Goal: Obtain resource: Obtain resource

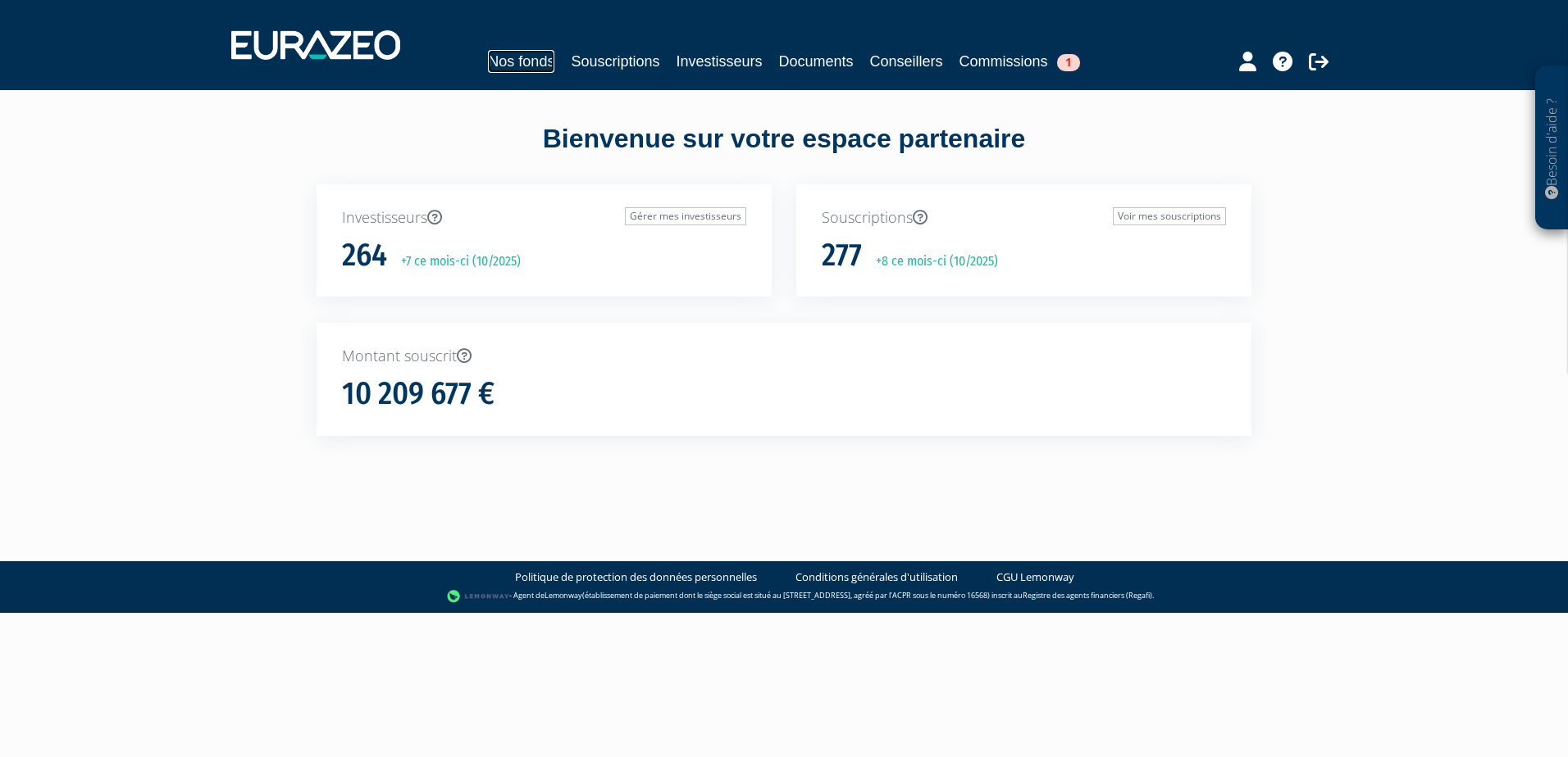
click at [517, 59] on link "Nos fonds" at bounding box center [520, 61] width 66 height 23
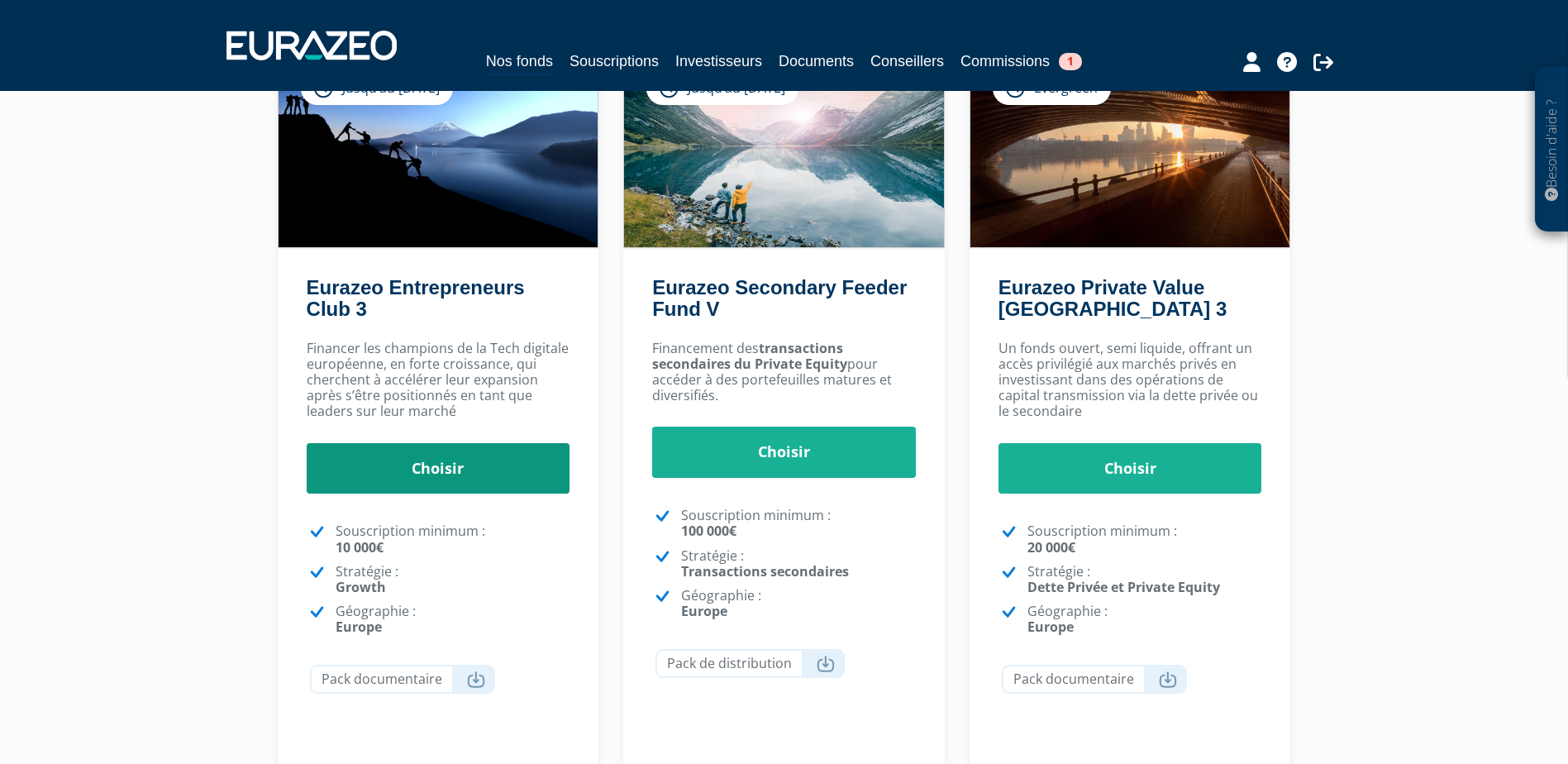
scroll to position [368, 0]
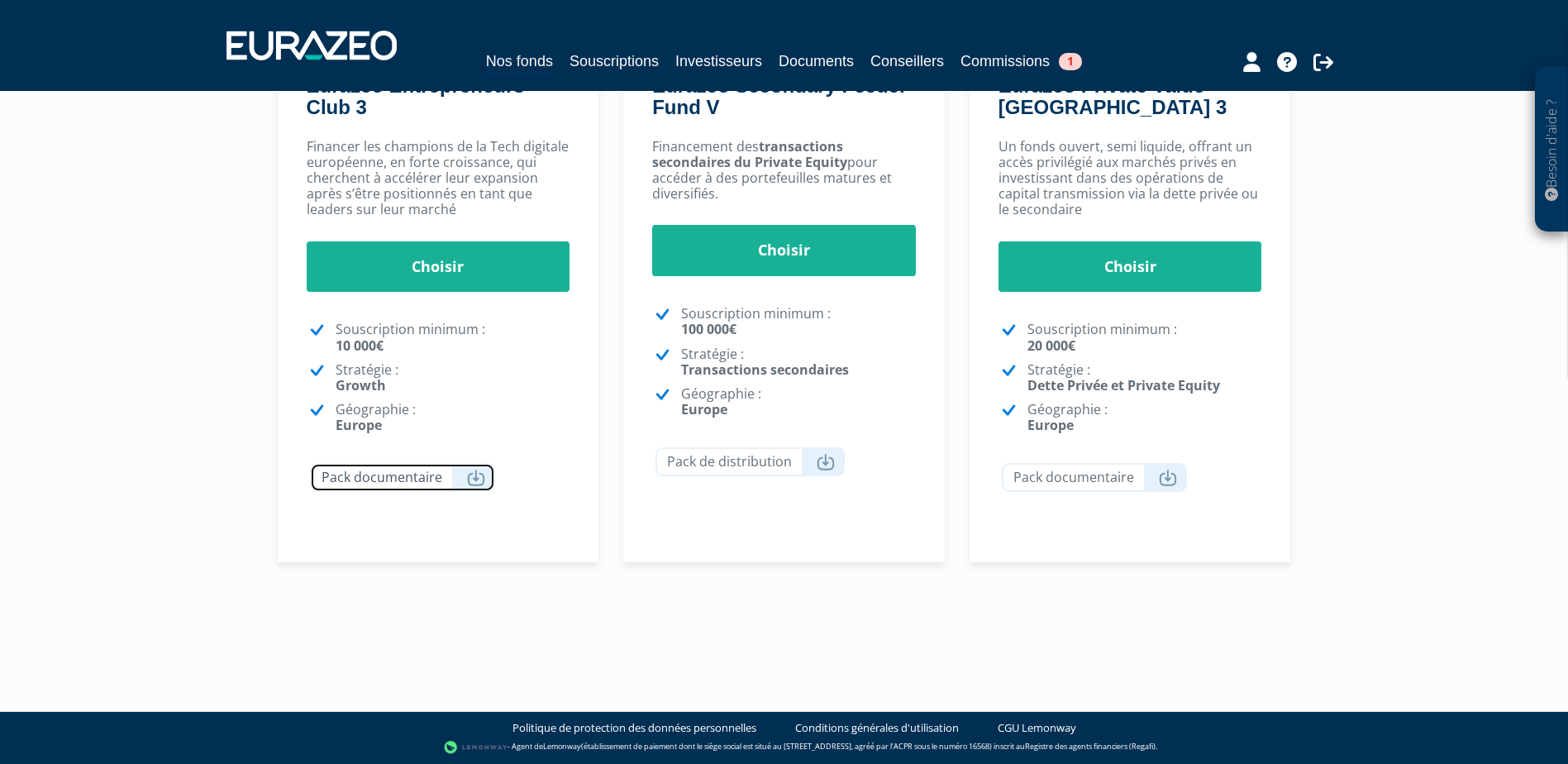
click at [482, 472] on icon at bounding box center [476, 478] width 18 height 17
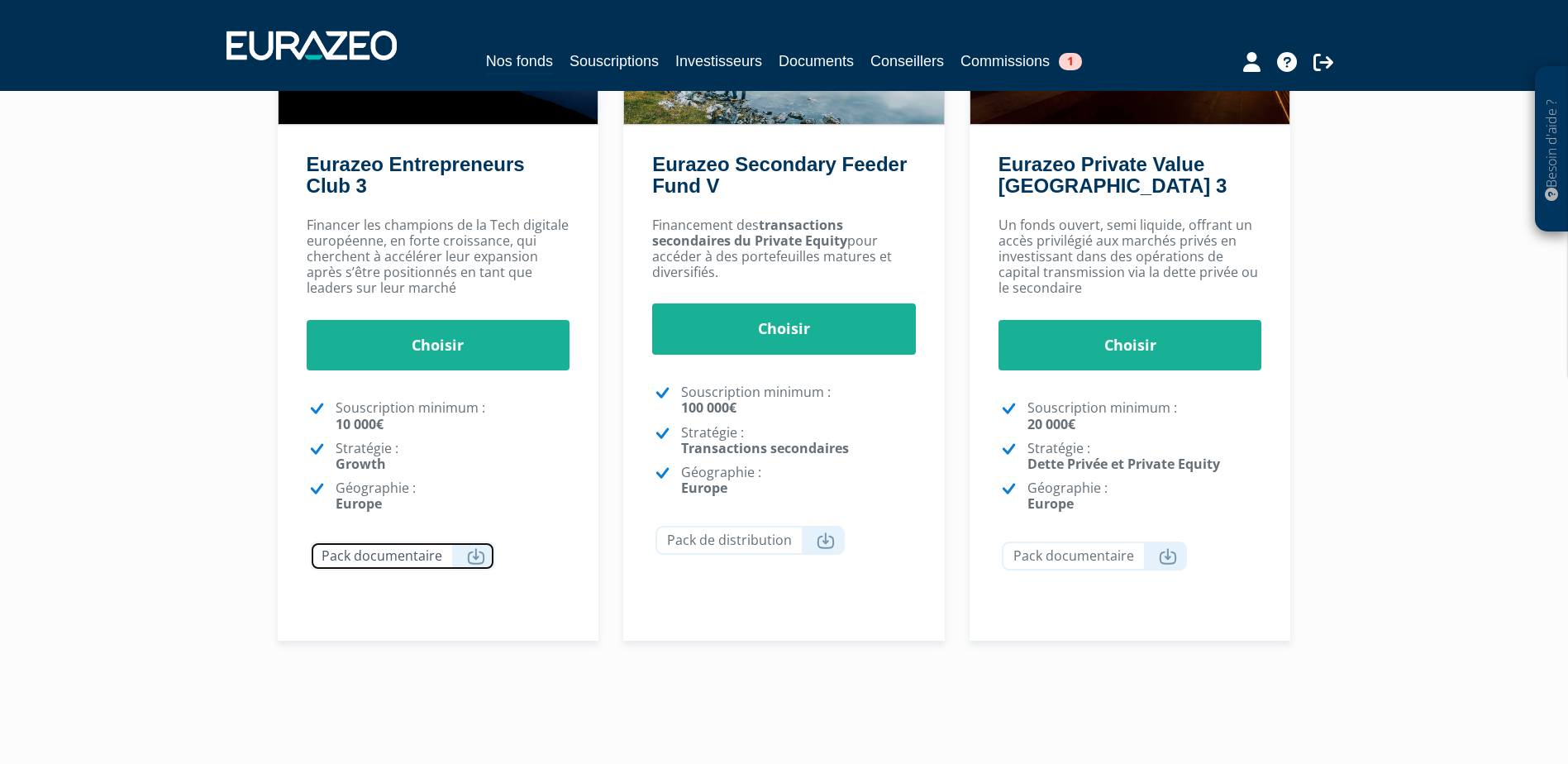
scroll to position [37, 0]
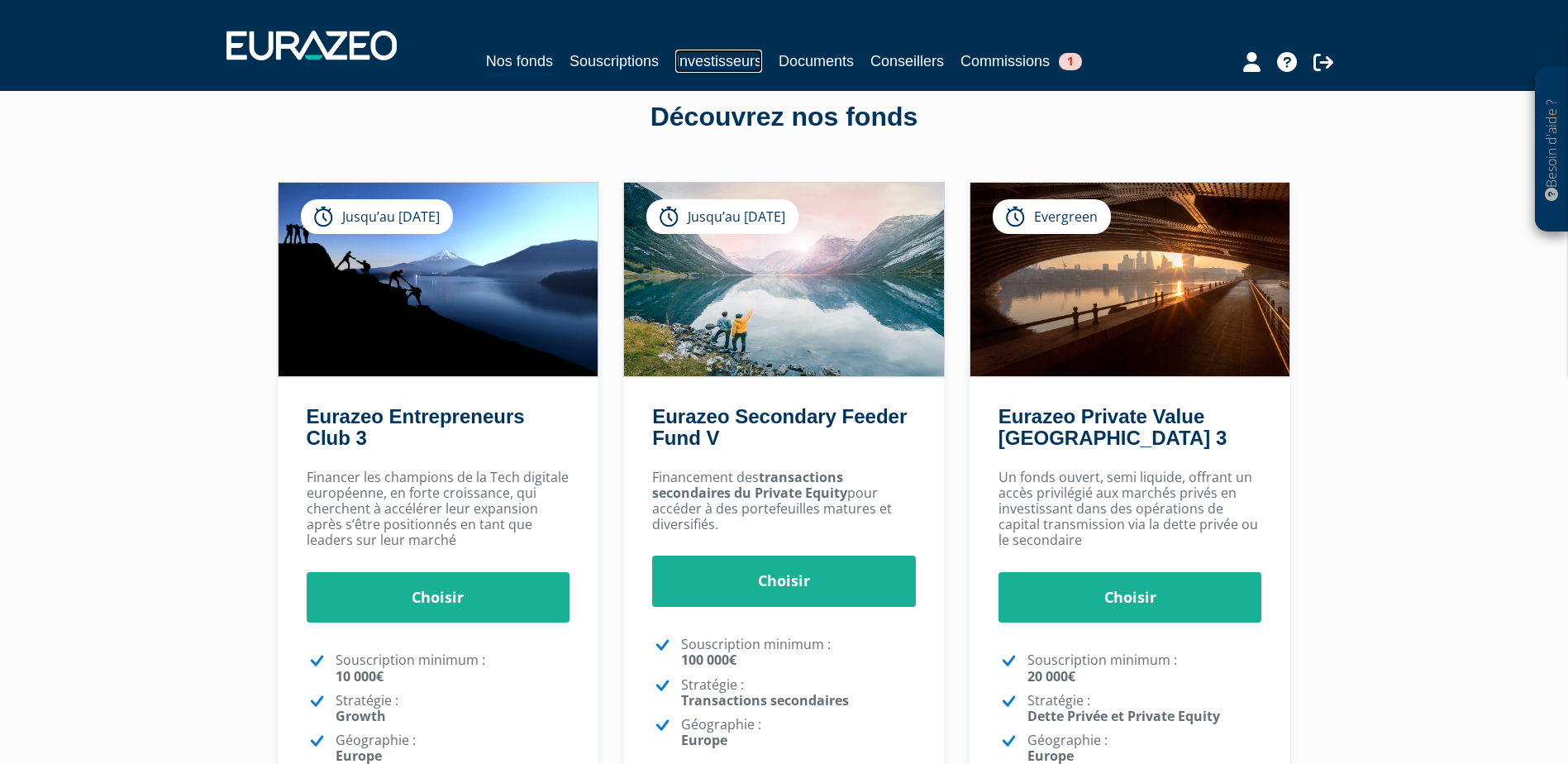
click at [702, 67] on link "Investisseurs" at bounding box center [718, 61] width 86 height 23
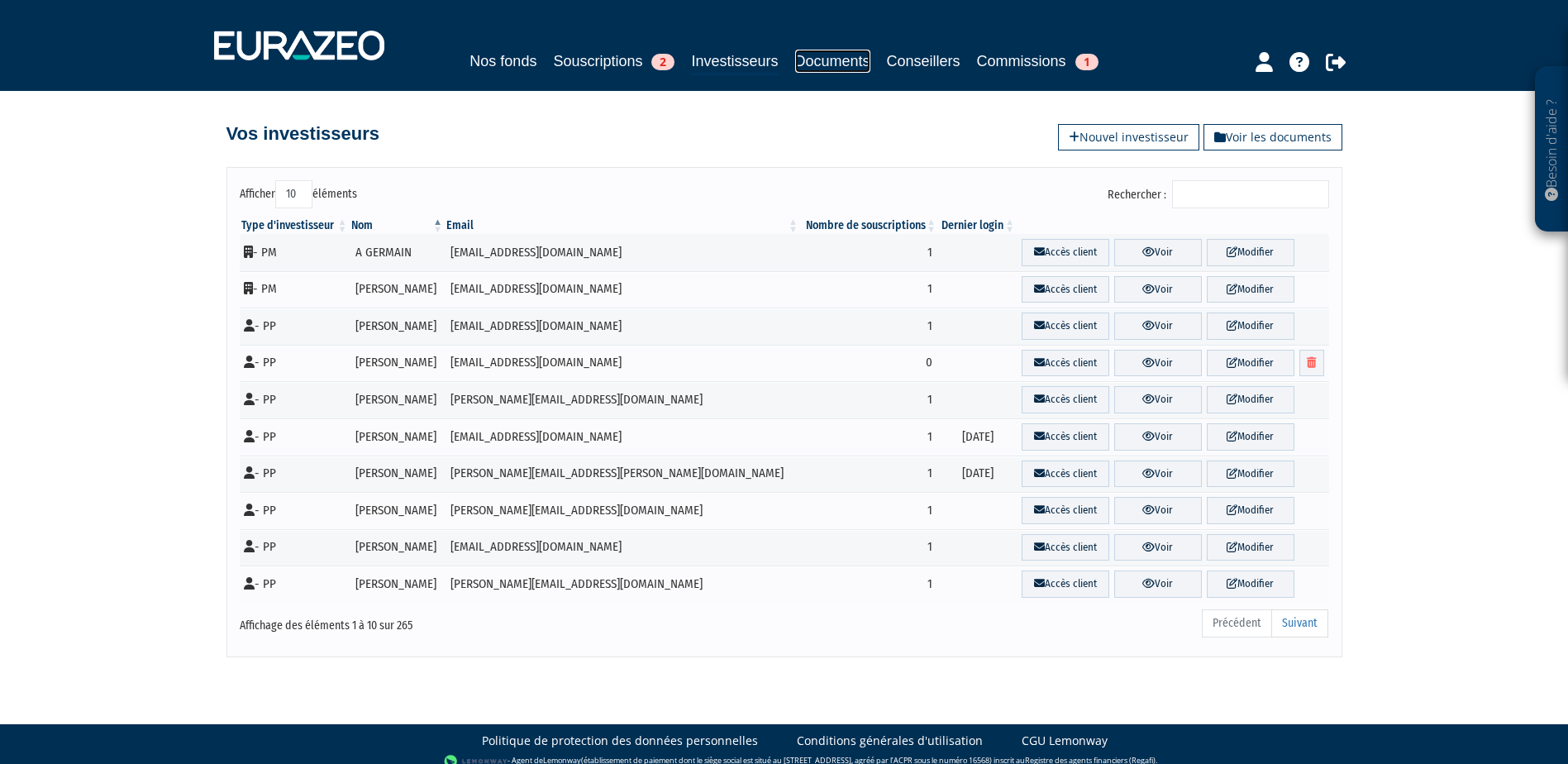
click at [817, 69] on link "Documents" at bounding box center [833, 61] width 75 height 23
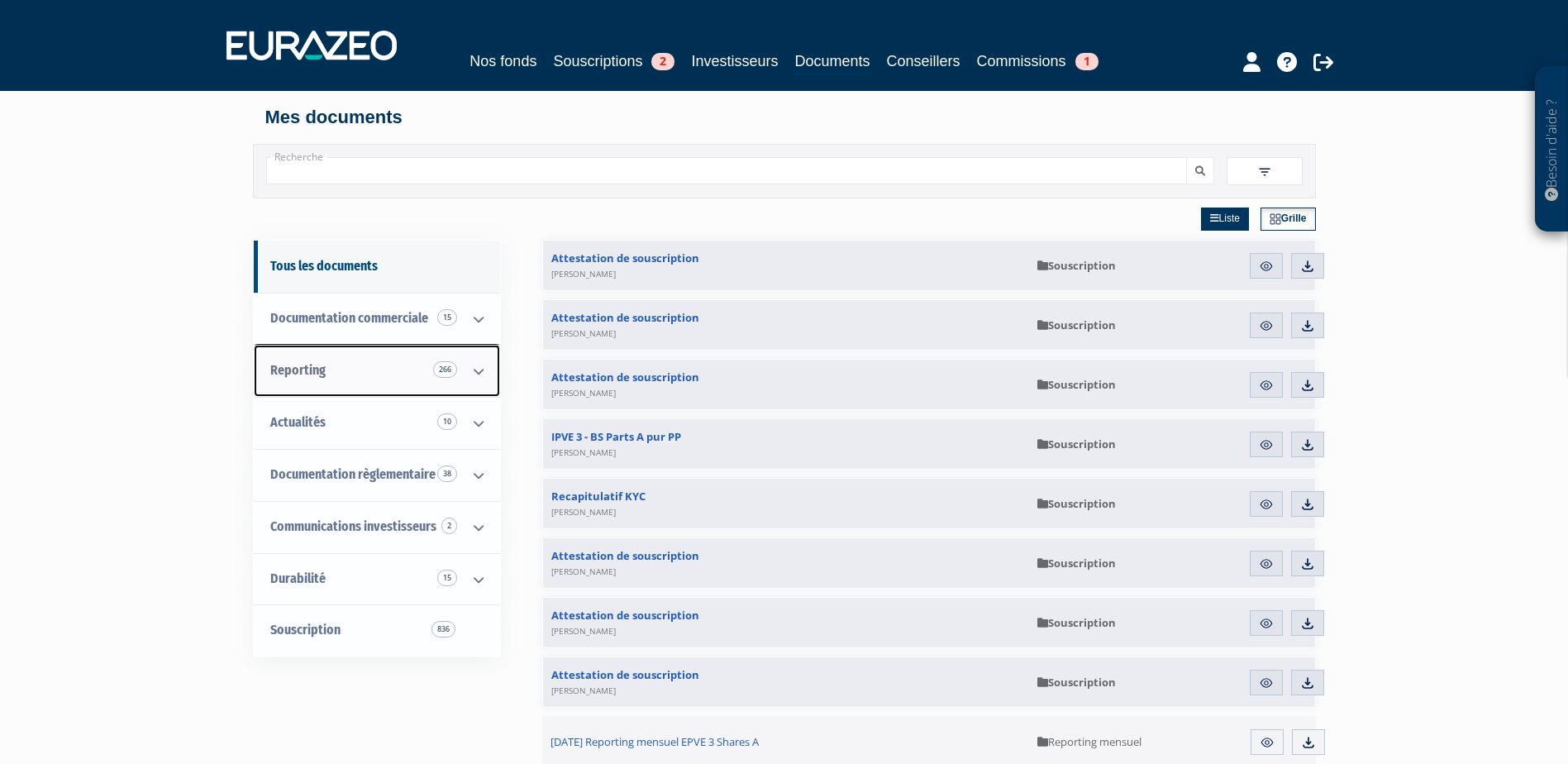
click at [463, 375] on icon at bounding box center [478, 372] width 43 height 52
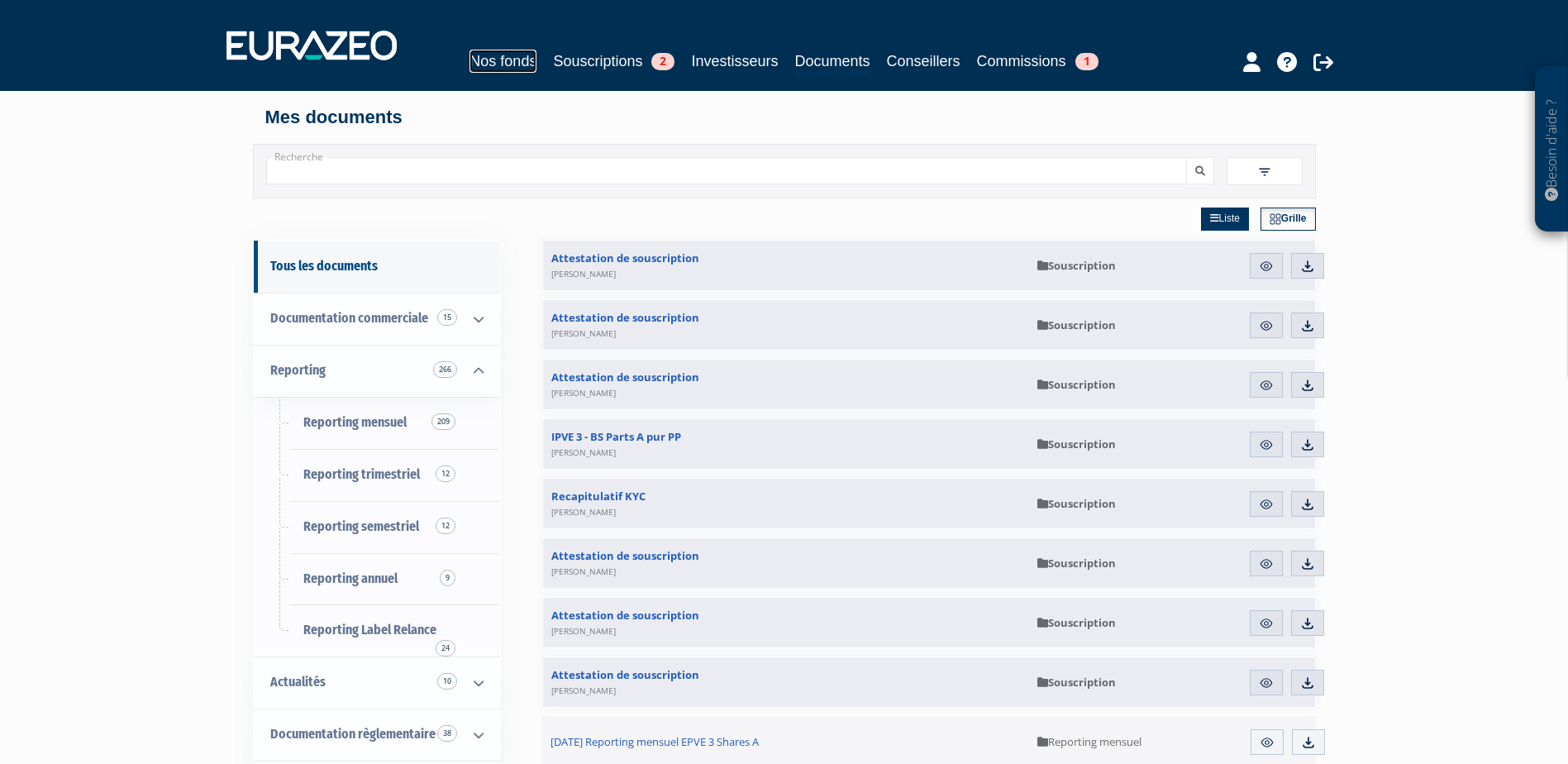
drag, startPoint x: 520, startPoint y: 61, endPoint x: 520, endPoint y: 47, distance: 14.0
click at [520, 60] on link "Nos fonds" at bounding box center [502, 61] width 67 height 23
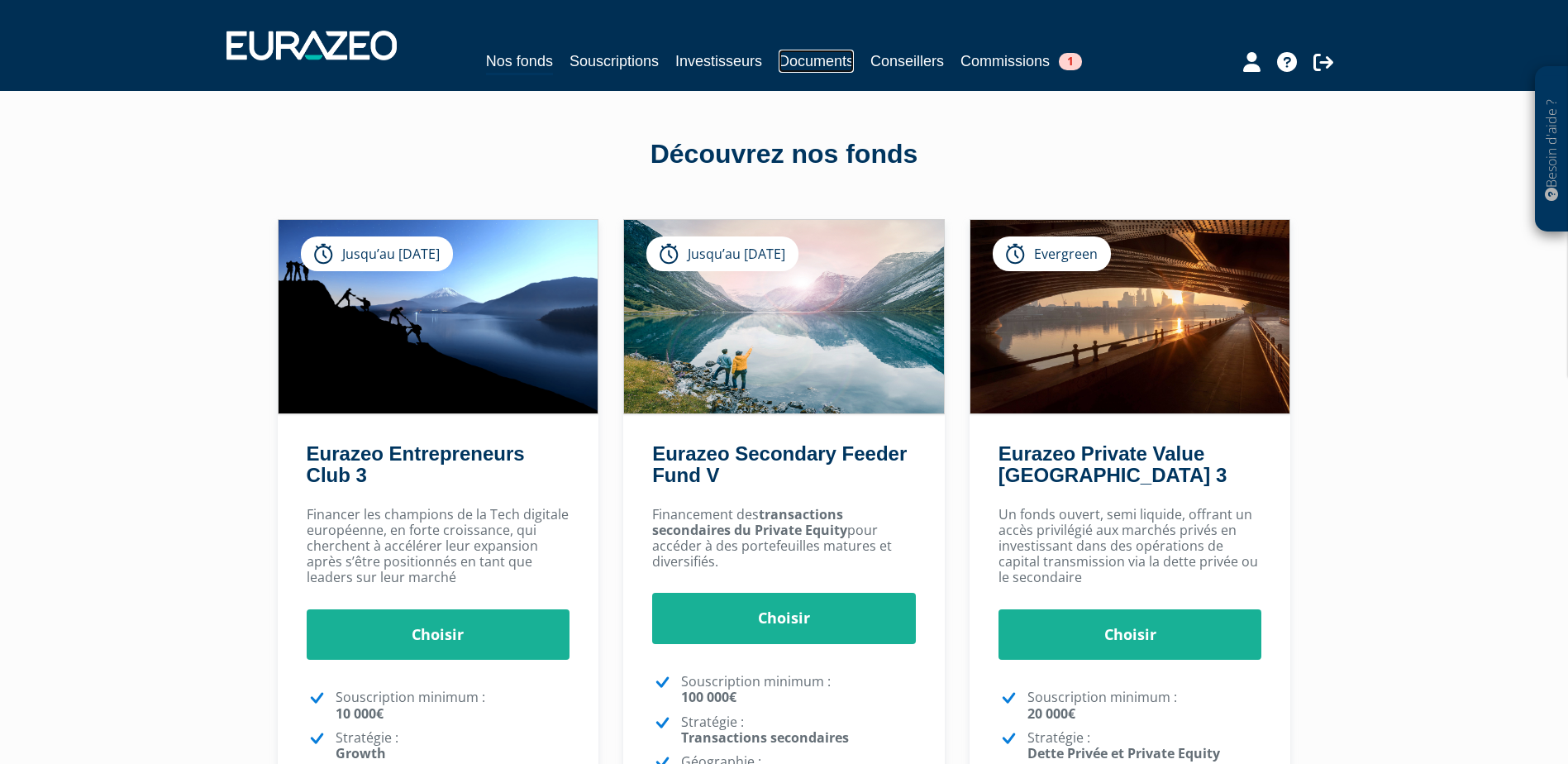
click at [832, 63] on link "Documents" at bounding box center [816, 61] width 75 height 23
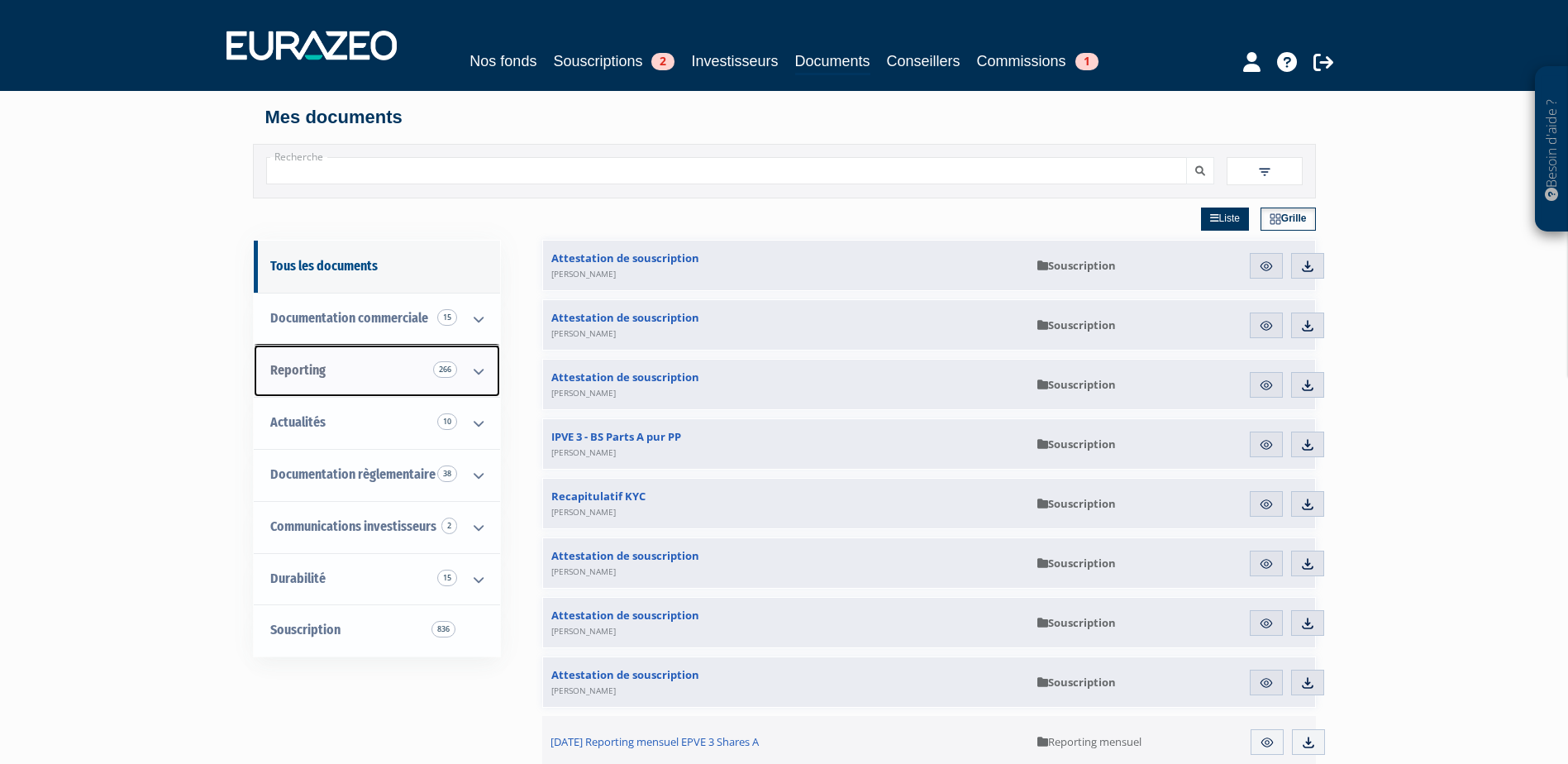
click at [475, 378] on icon at bounding box center [478, 372] width 43 height 52
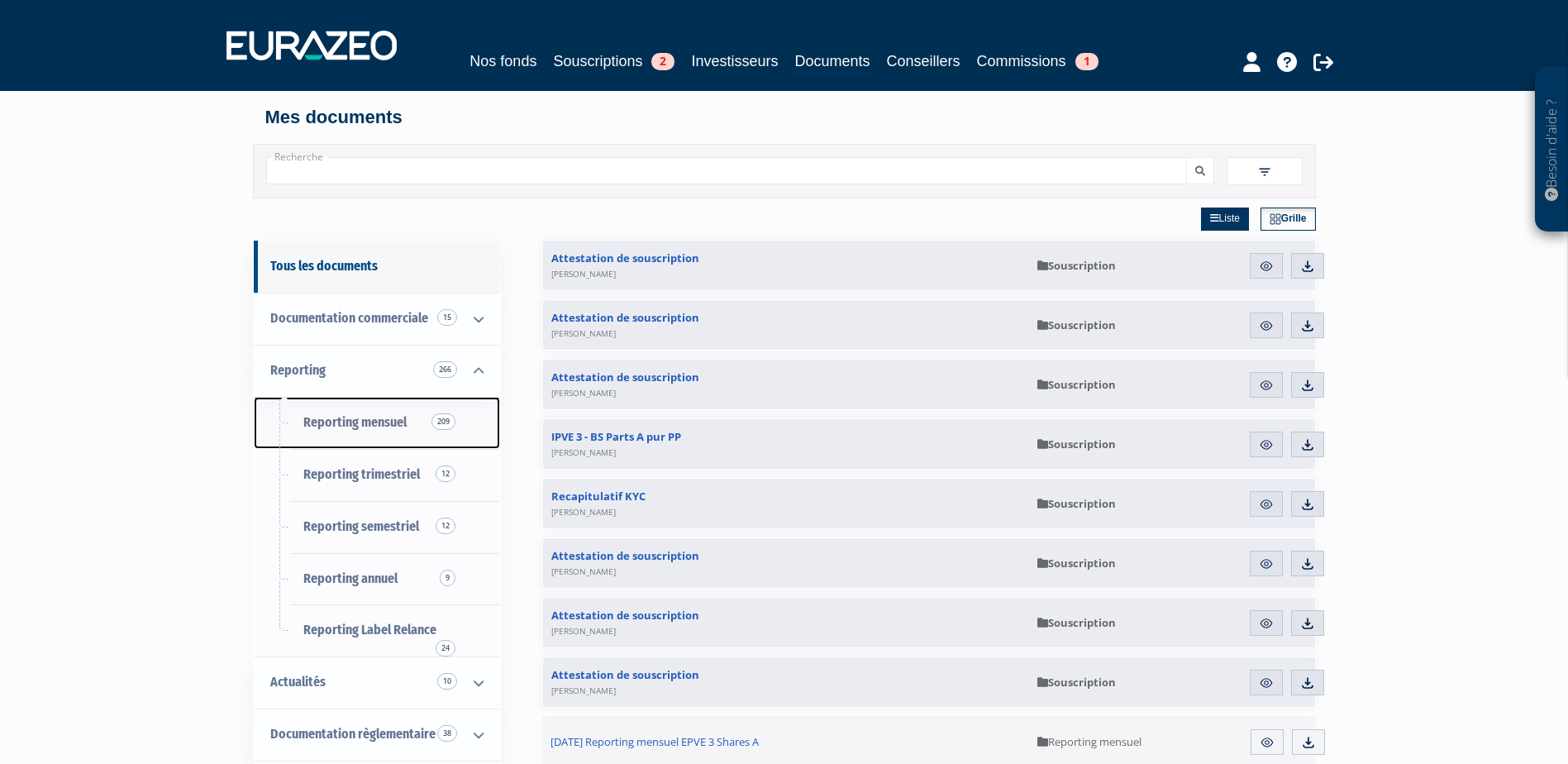
click at [402, 426] on span "Reporting mensuel 209" at bounding box center [356, 422] width 103 height 16
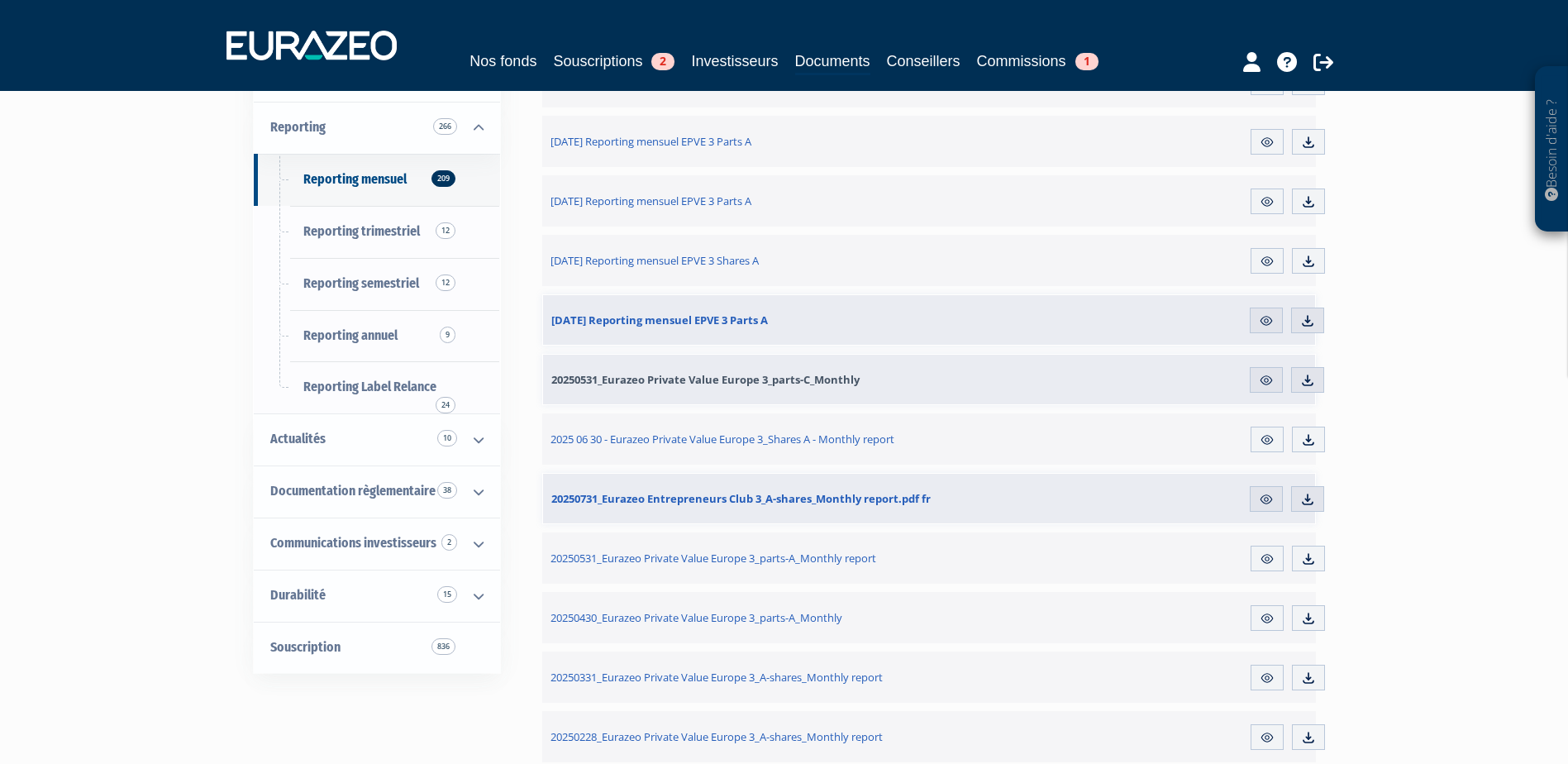
scroll to position [248, 0]
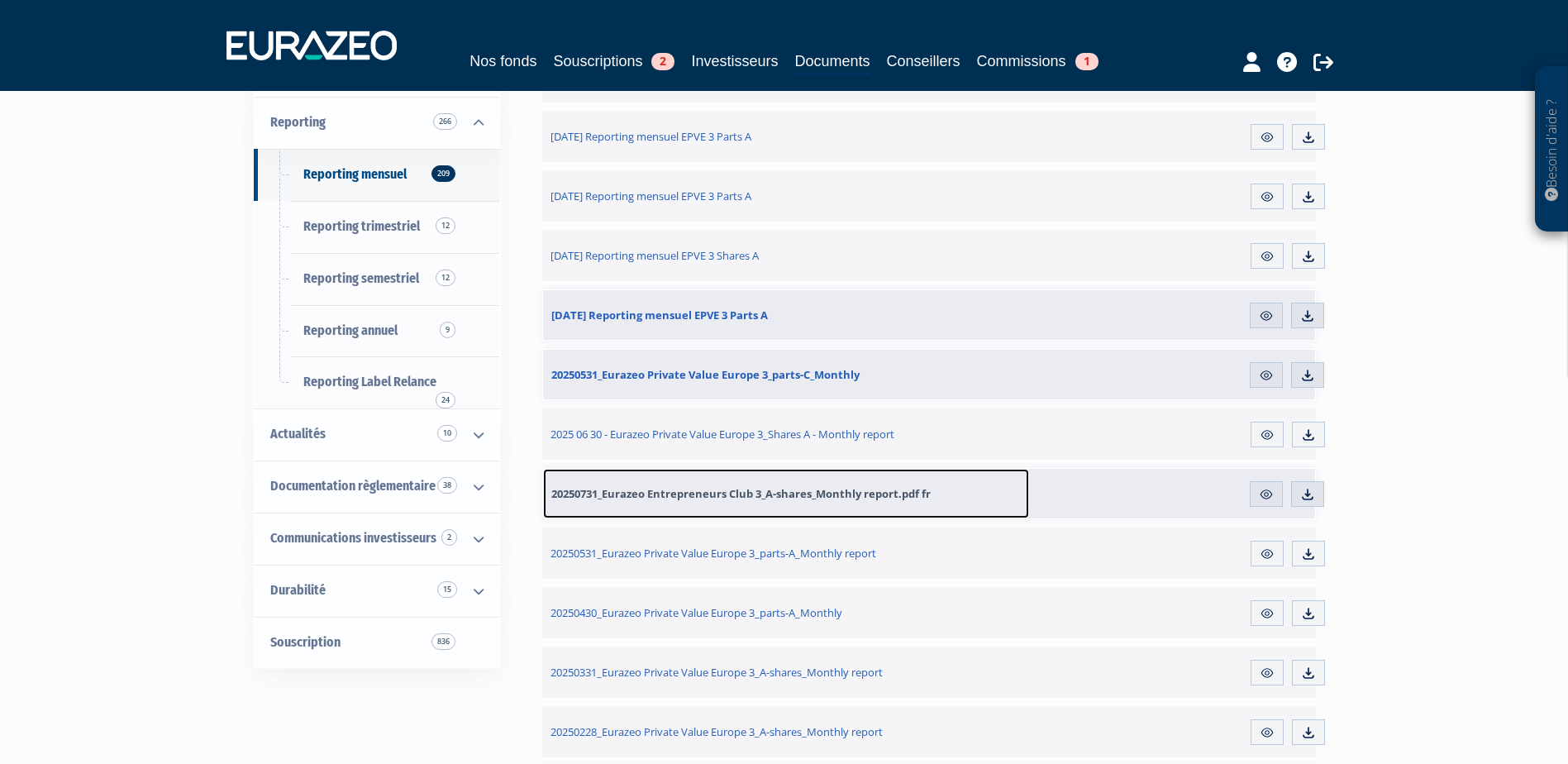
click at [781, 495] on span "20250731_Eurazeo Entrepreneurs Club 3_A-shares_Monthly report.pdf fr" at bounding box center [741, 494] width 379 height 15
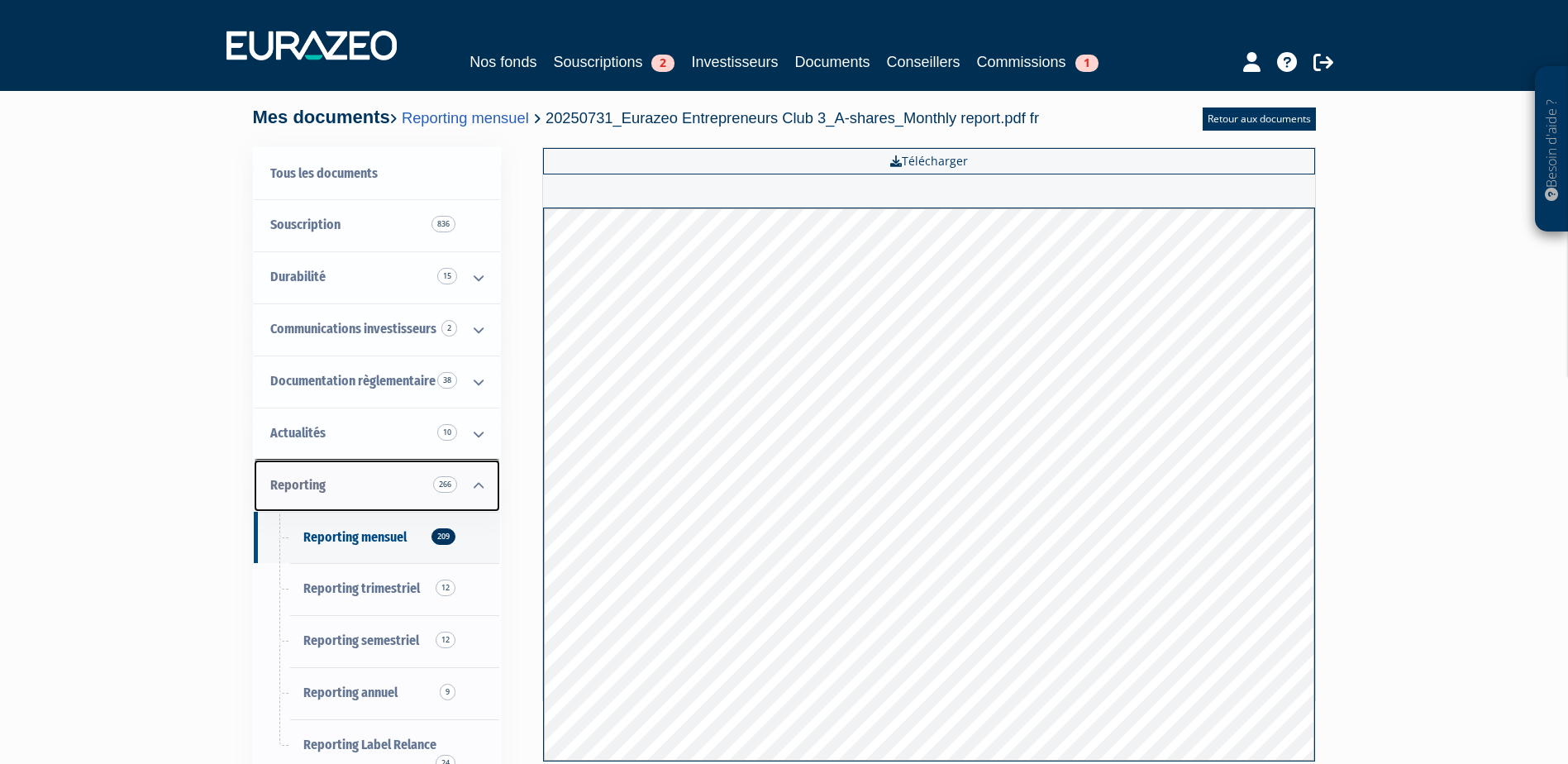
click at [336, 472] on link "Reporting 266" at bounding box center [377, 486] width 246 height 52
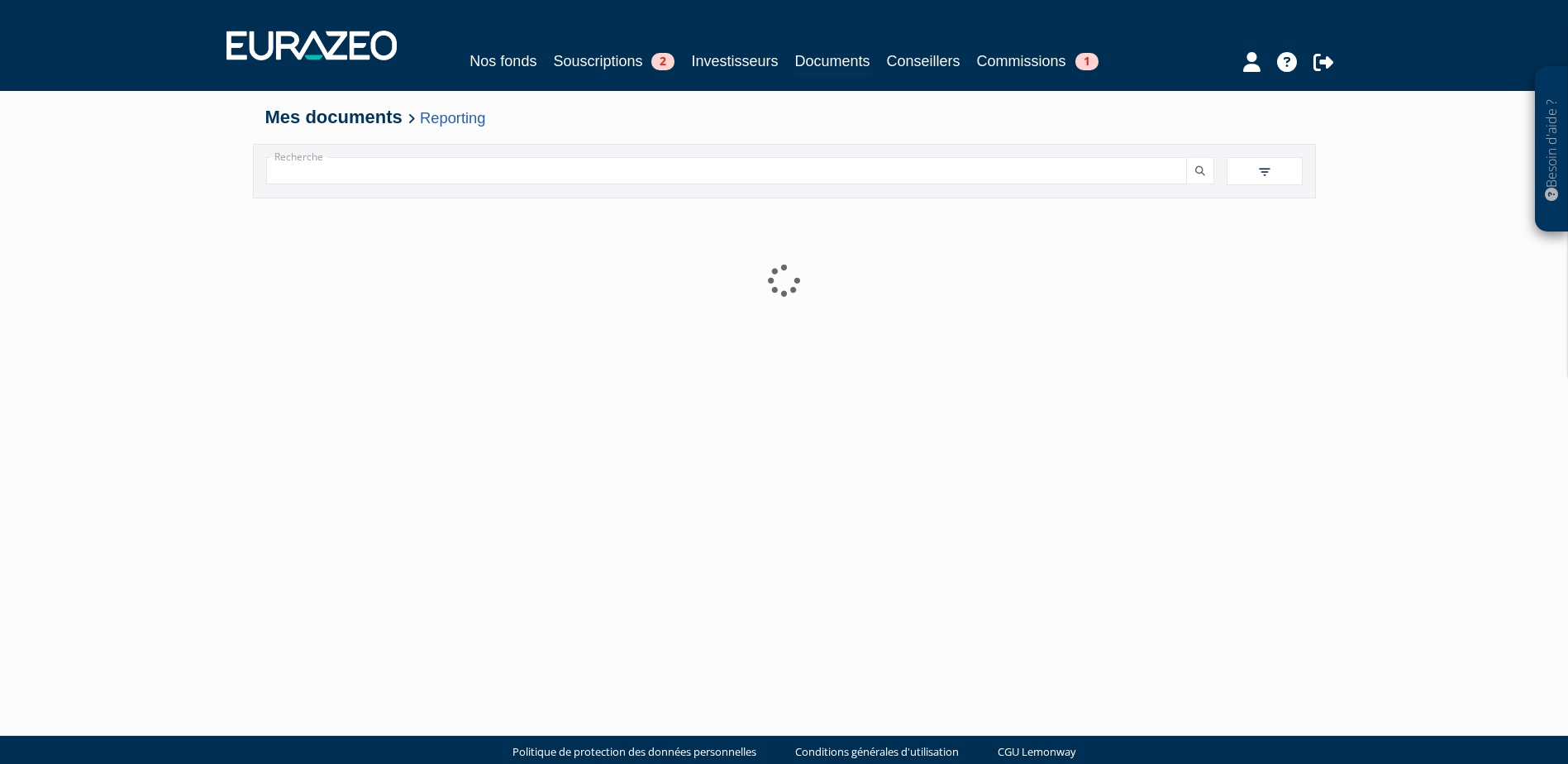
click at [379, 176] on input "Recherche" at bounding box center [726, 170] width 921 height 27
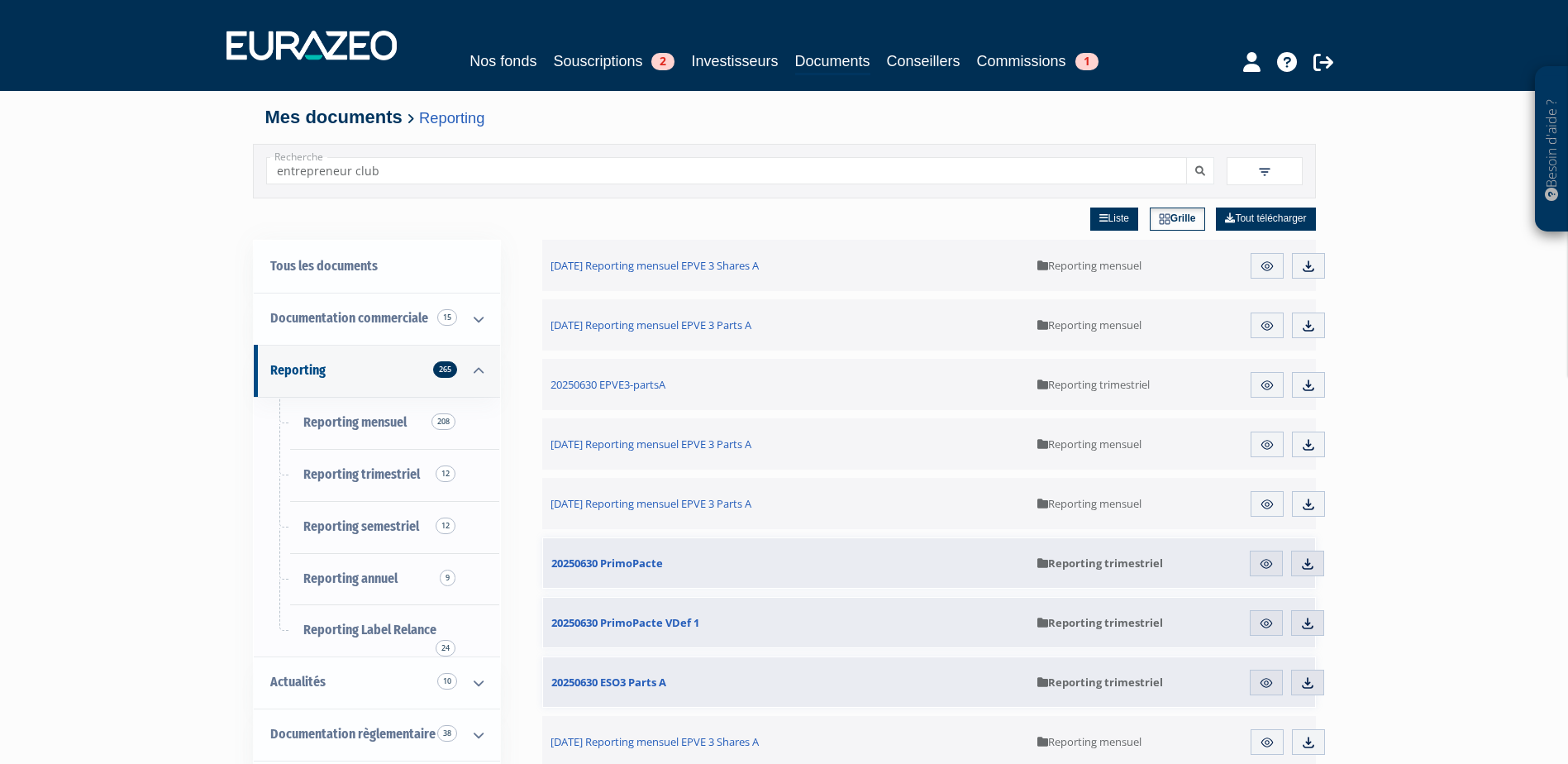
type input "entrepreneur club"
click at [1187, 157] on button "submit" at bounding box center [1201, 170] width 28 height 27
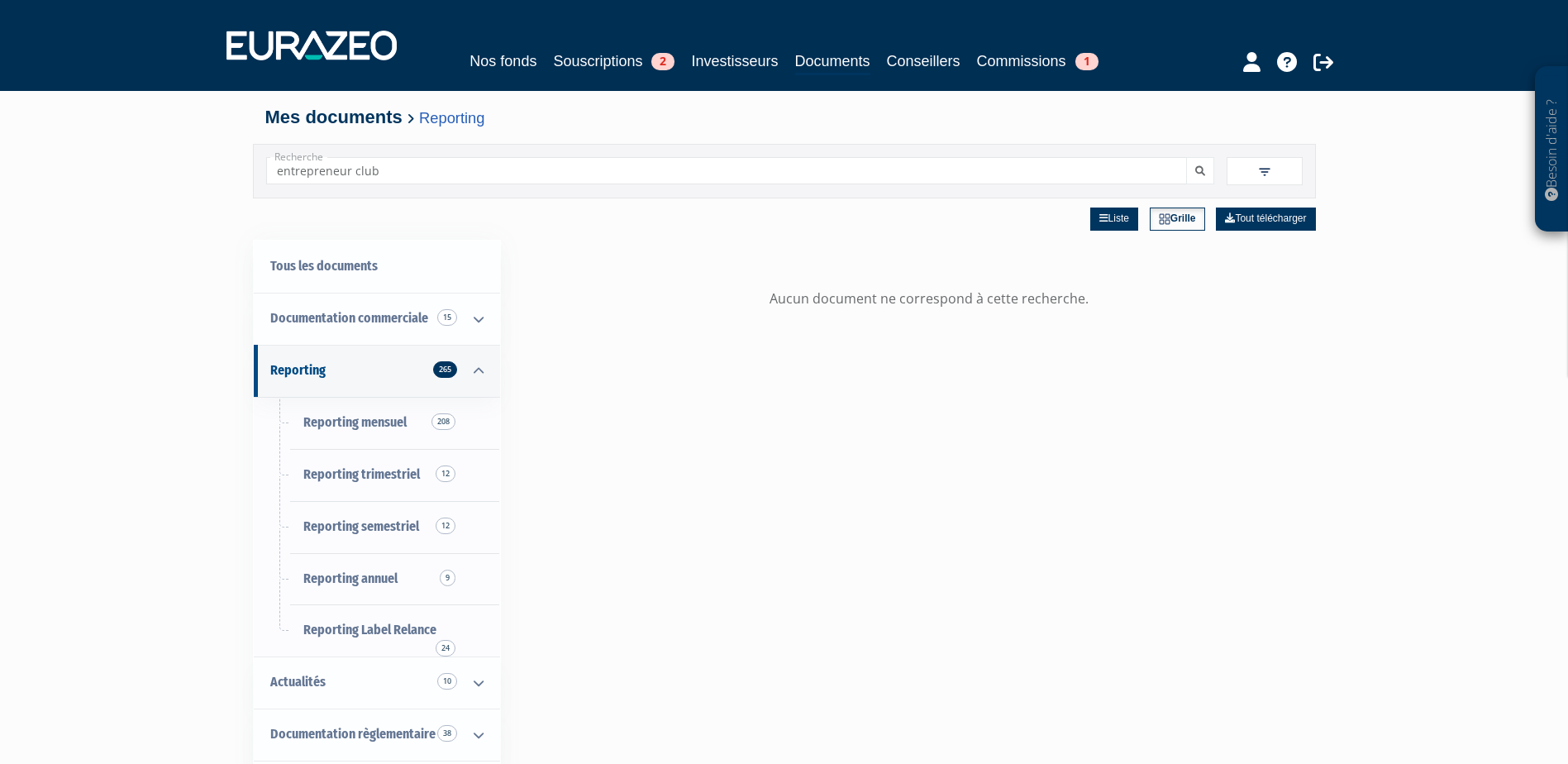
click at [1267, 166] on img at bounding box center [1264, 172] width 15 height 15
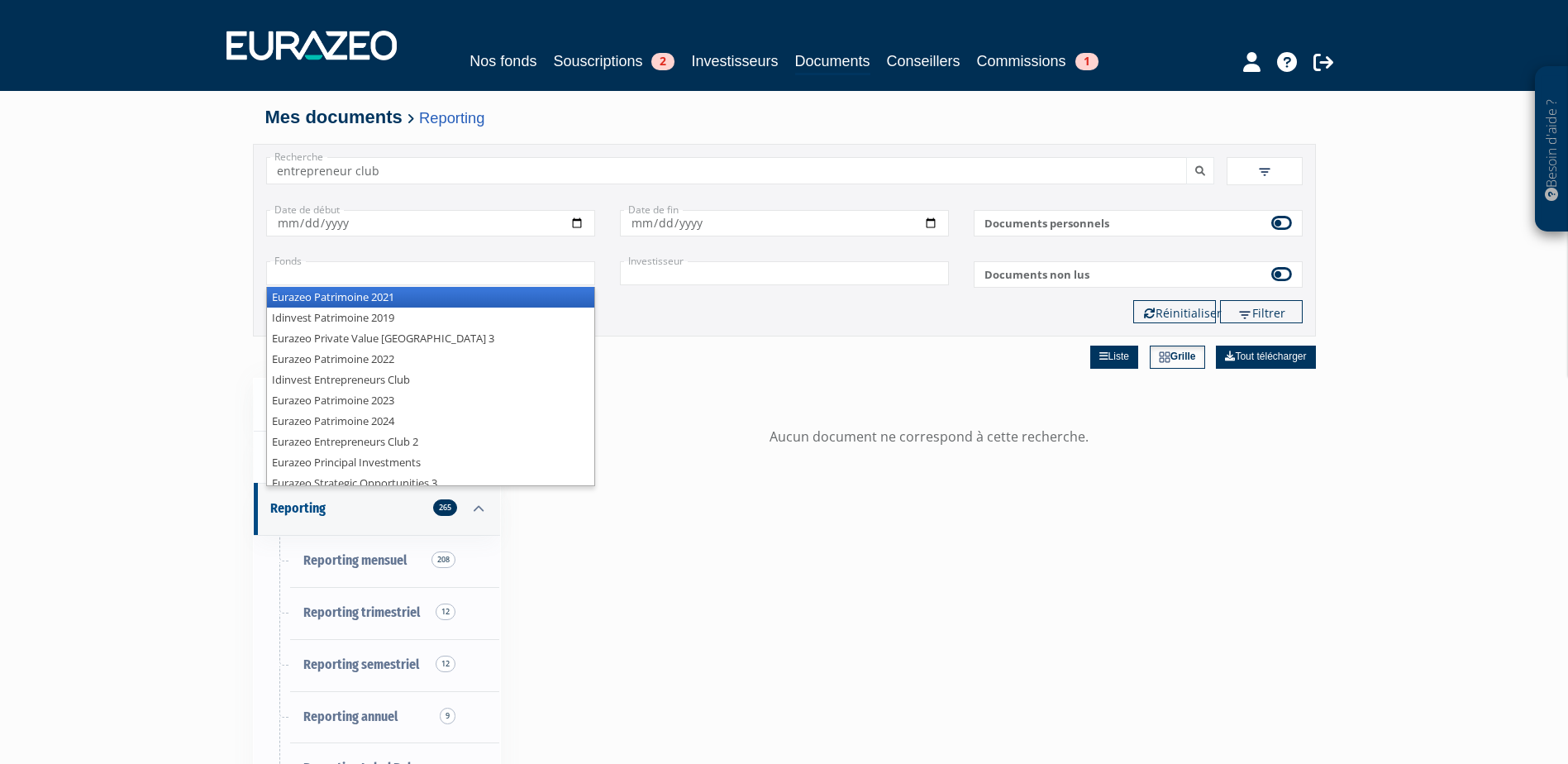
click at [543, 265] on input "text" at bounding box center [430, 273] width 329 height 24
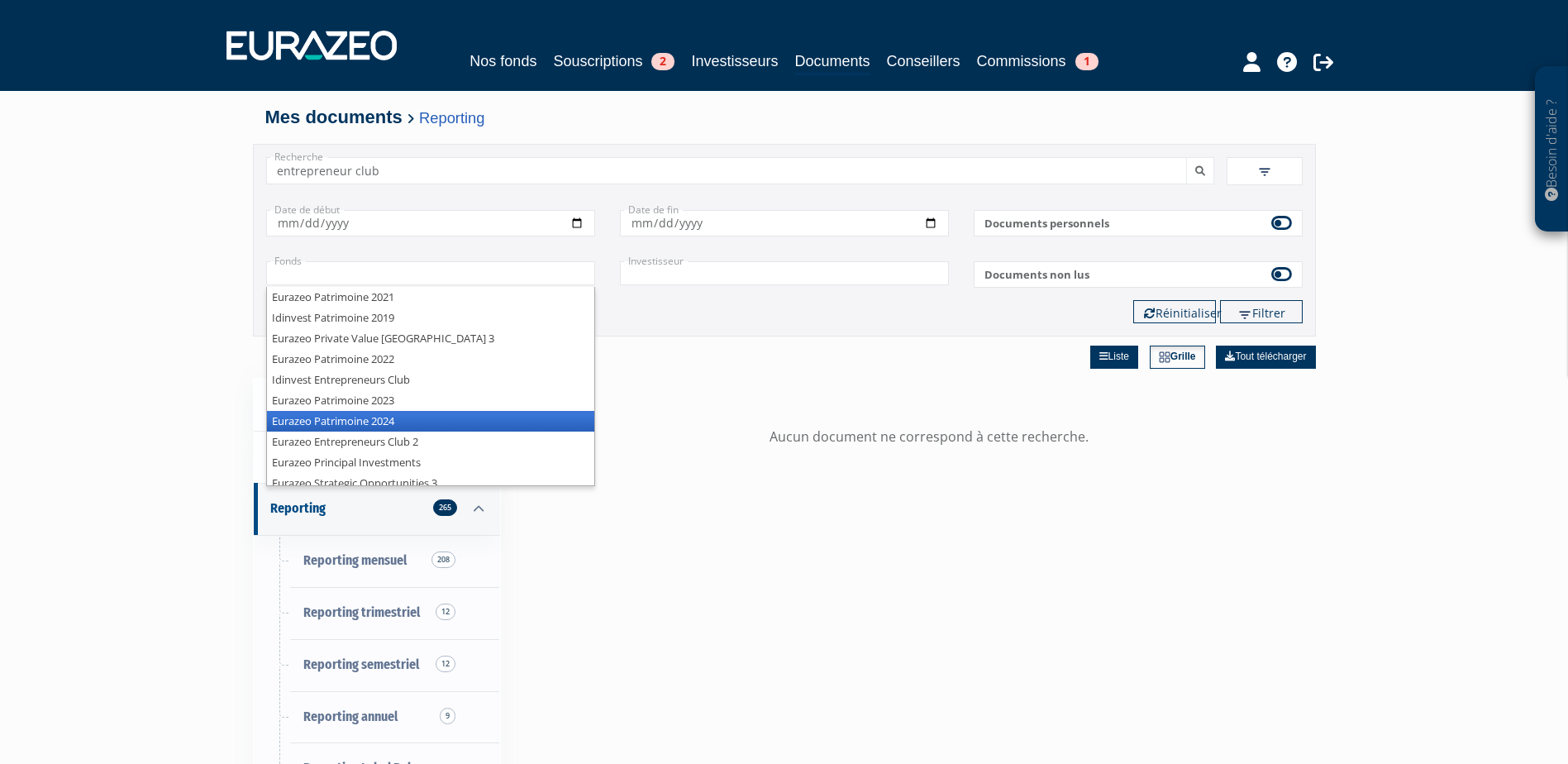
scroll to position [50, 0]
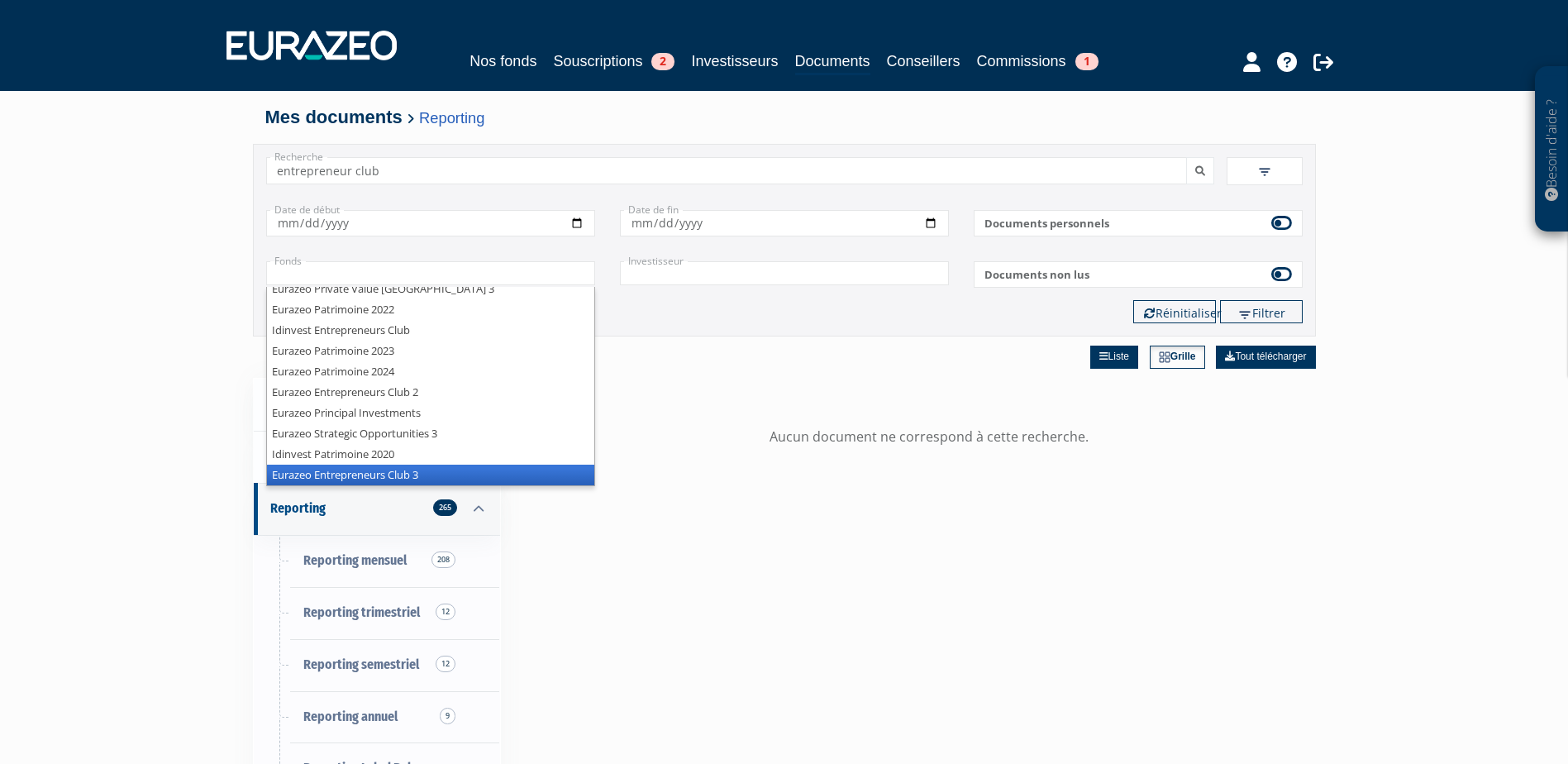
click at [397, 478] on li "Eurazeo Entrepreneurs Club 3" at bounding box center [431, 475] width 328 height 21
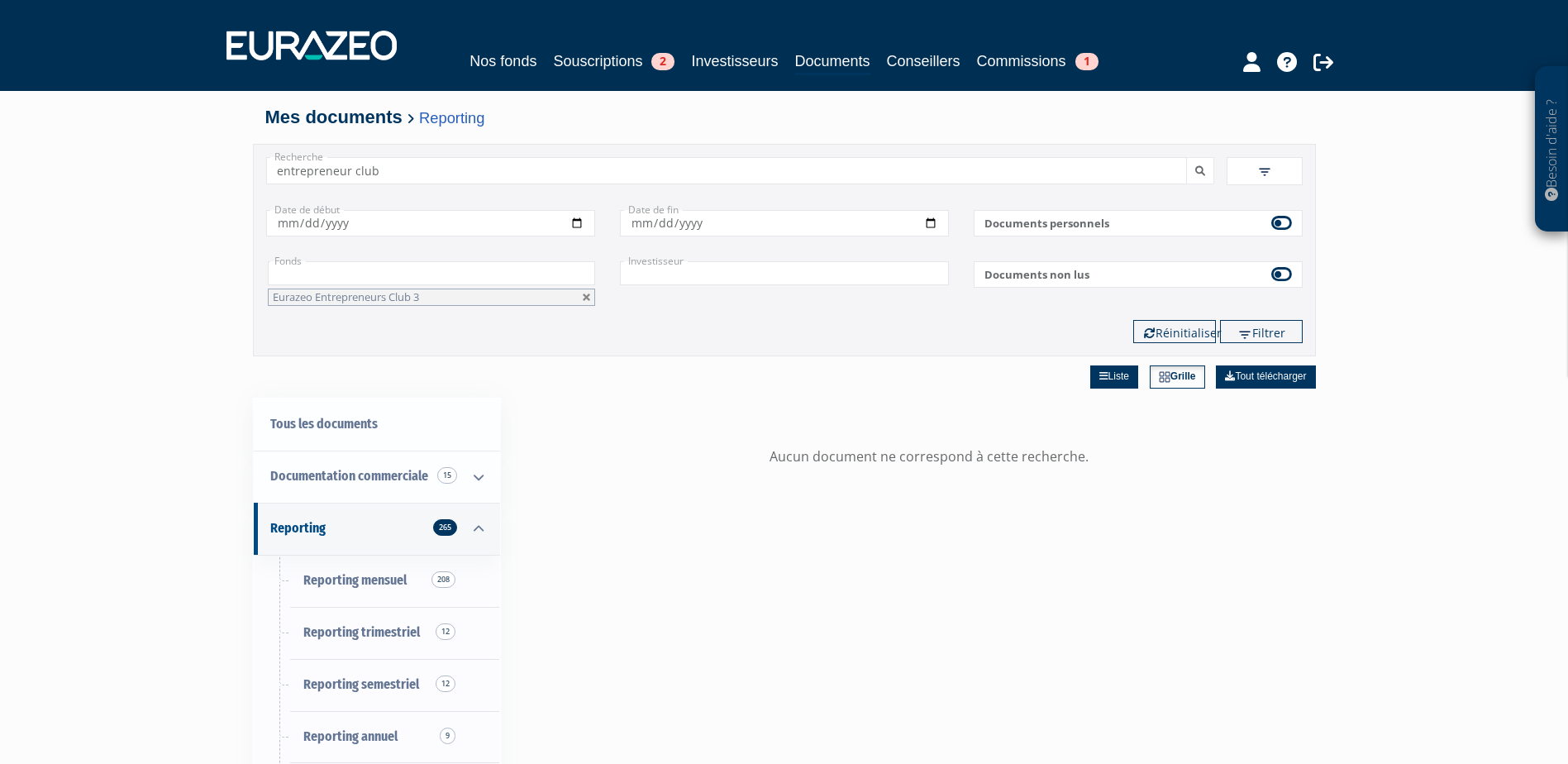
drag, startPoint x: 391, startPoint y: 168, endPoint x: 46, endPoint y: 163, distance: 345.0
click at [47, 163] on div "Besoin d'aide ? × J'ai besoin d'aide Si vous avez une question à propos du fonc…" at bounding box center [784, 589] width 1568 height 1178
click at [1164, 325] on button "Réinitialiser" at bounding box center [1174, 331] width 82 height 23
type input "+"
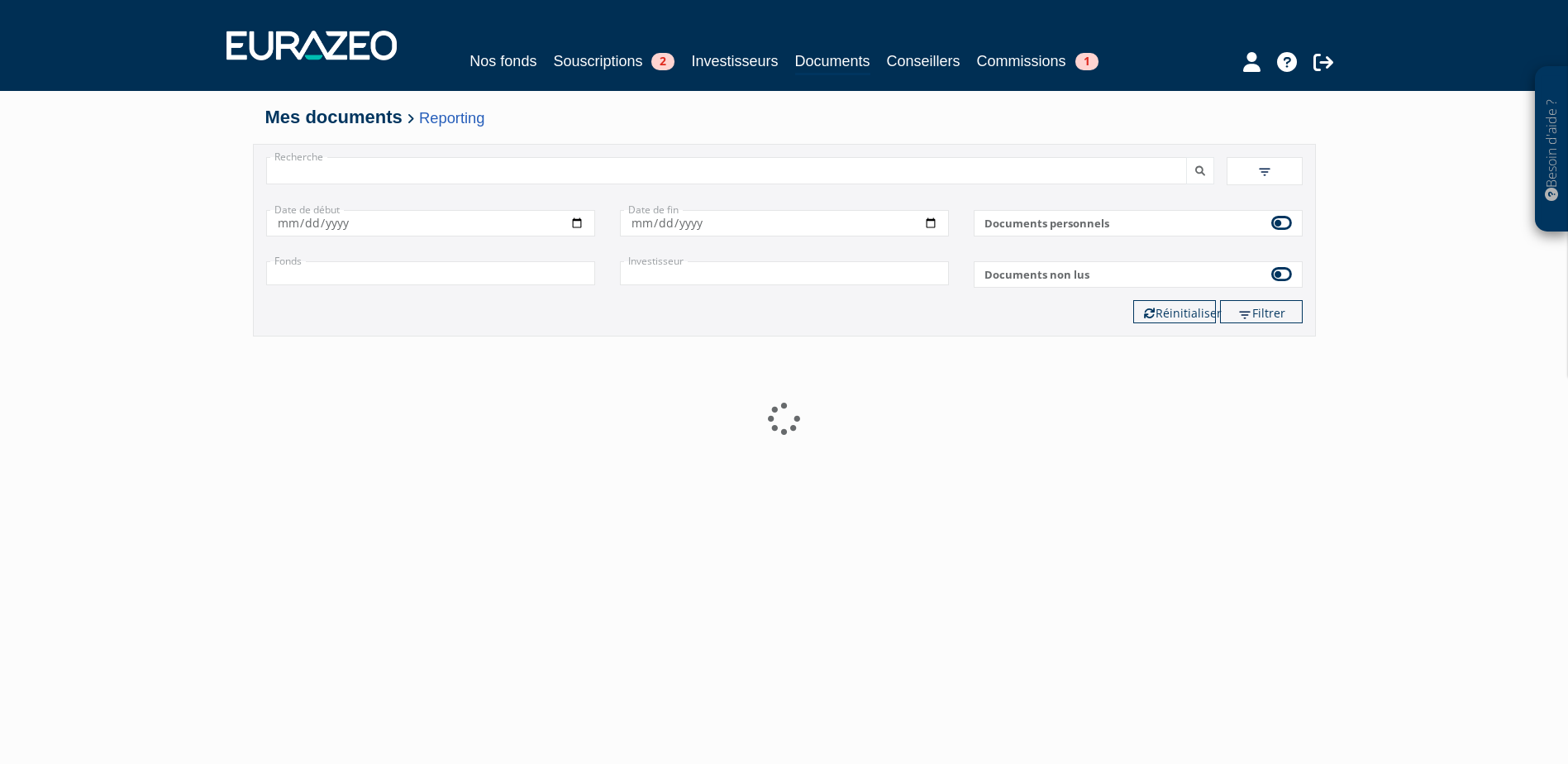
scroll to position [0, 0]
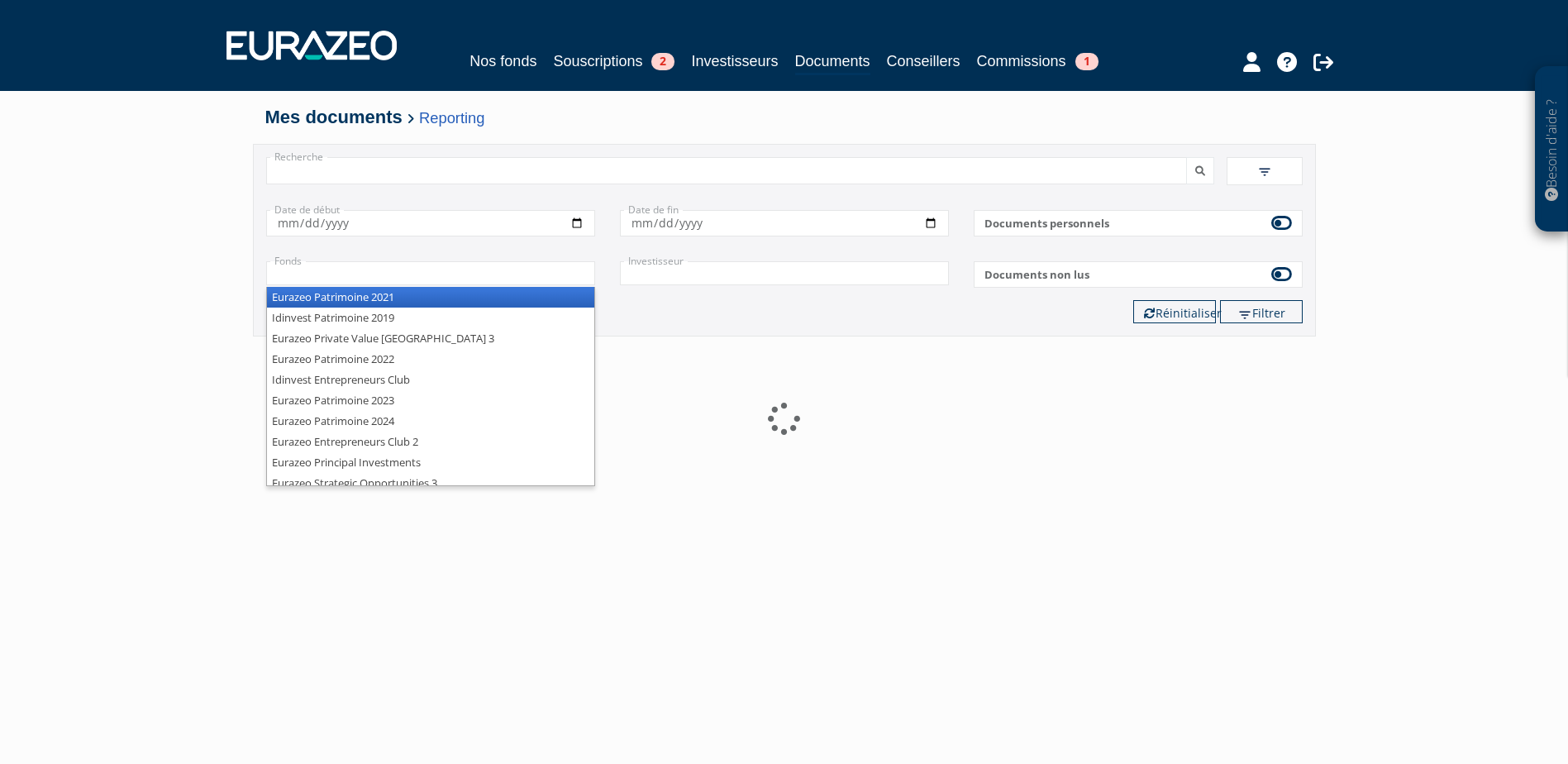
click at [330, 279] on input "text" at bounding box center [430, 273] width 329 height 24
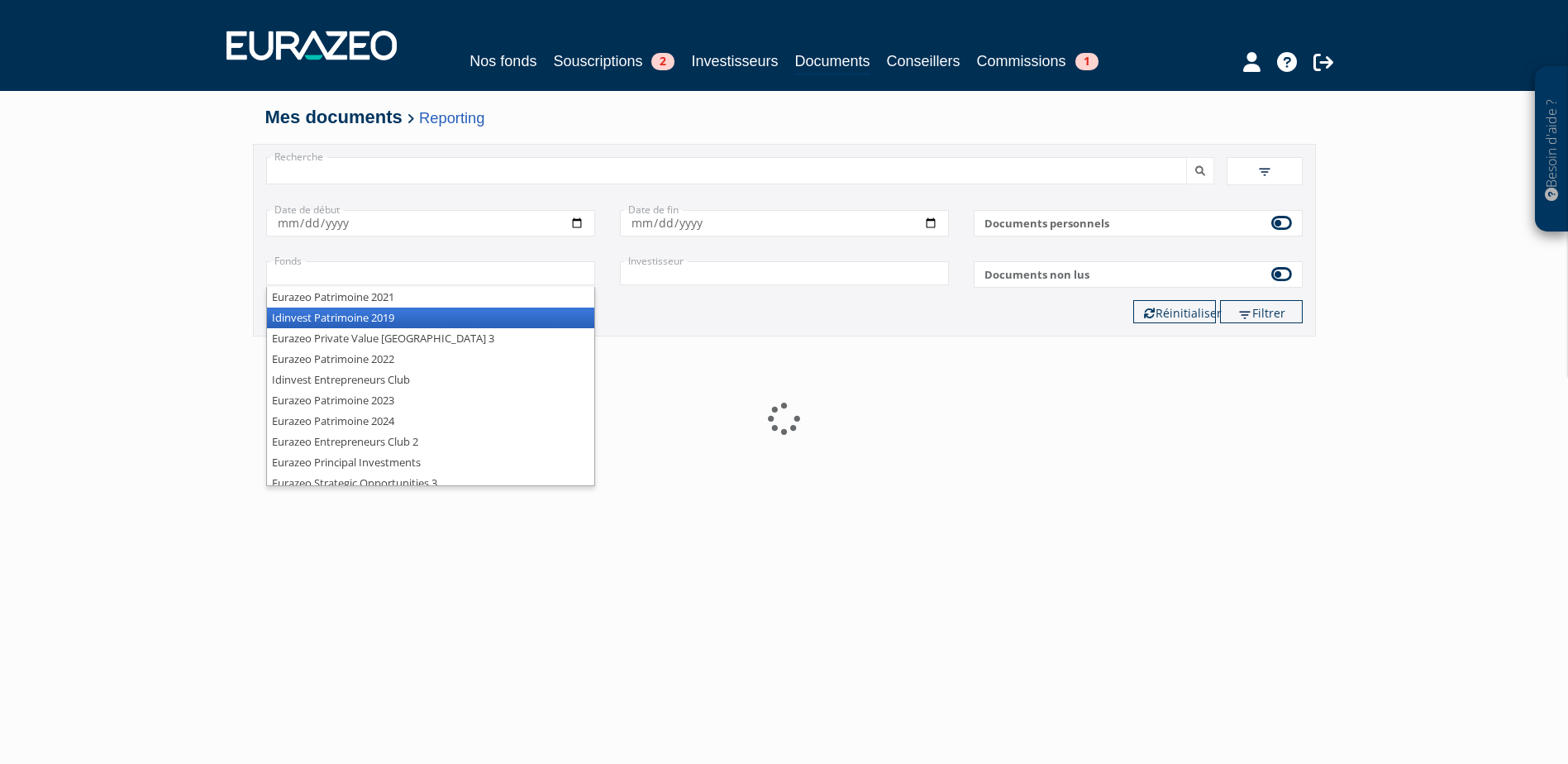
scroll to position [50, 0]
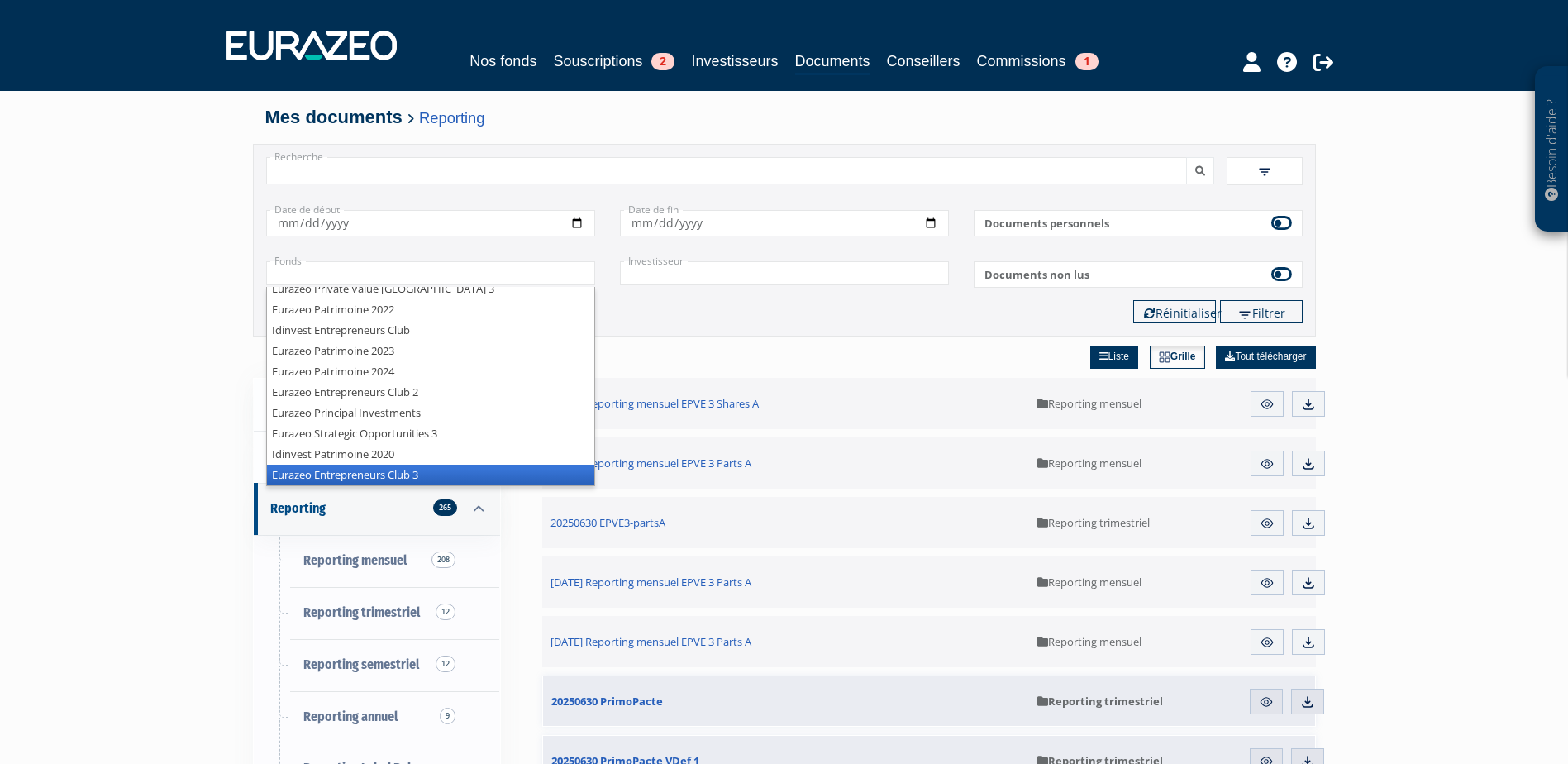
click at [447, 472] on li "Eurazeo Entrepreneurs Club 3" at bounding box center [431, 475] width 328 height 21
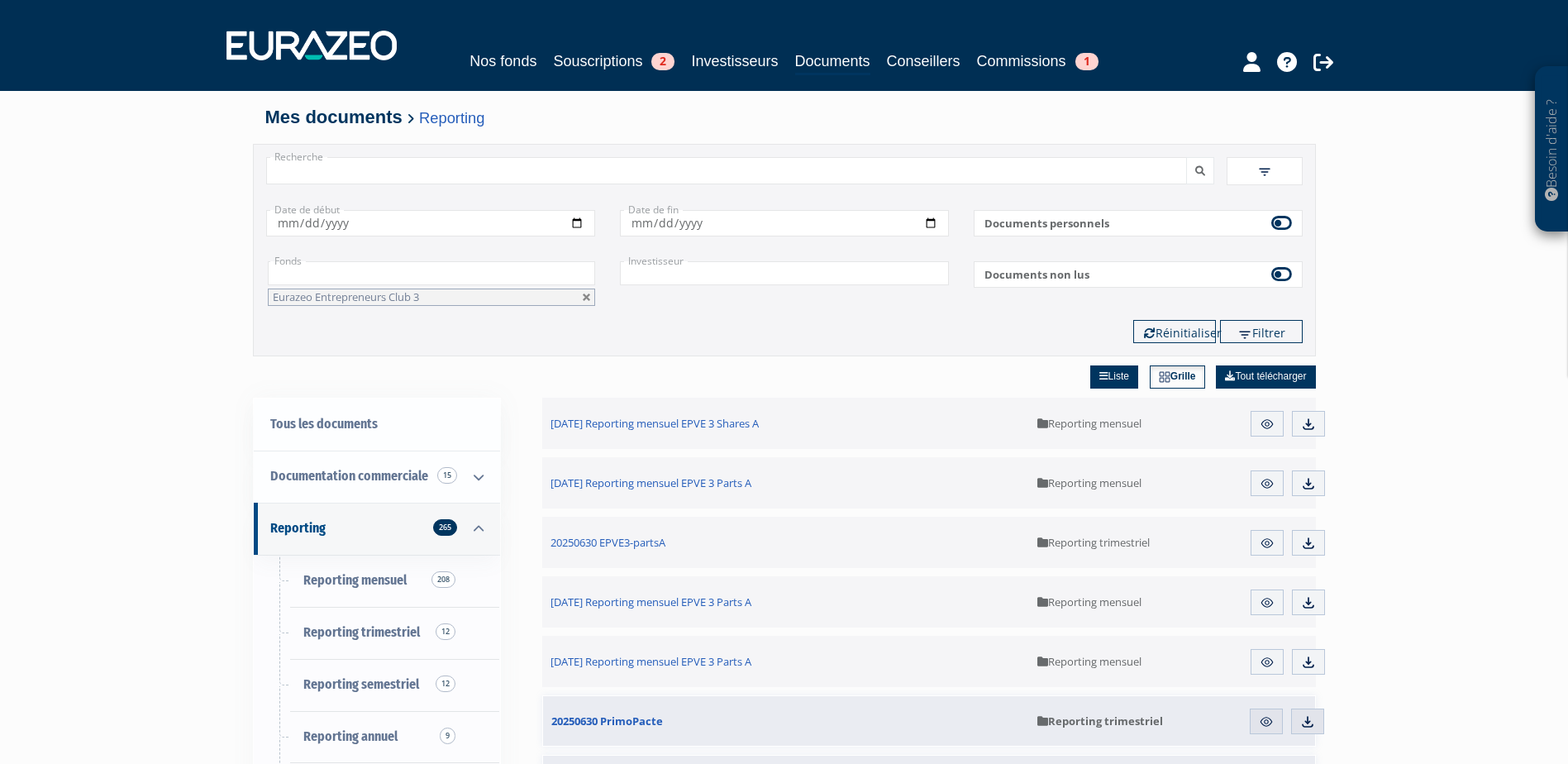
click at [1187, 157] on button "submit" at bounding box center [1201, 170] width 28 height 27
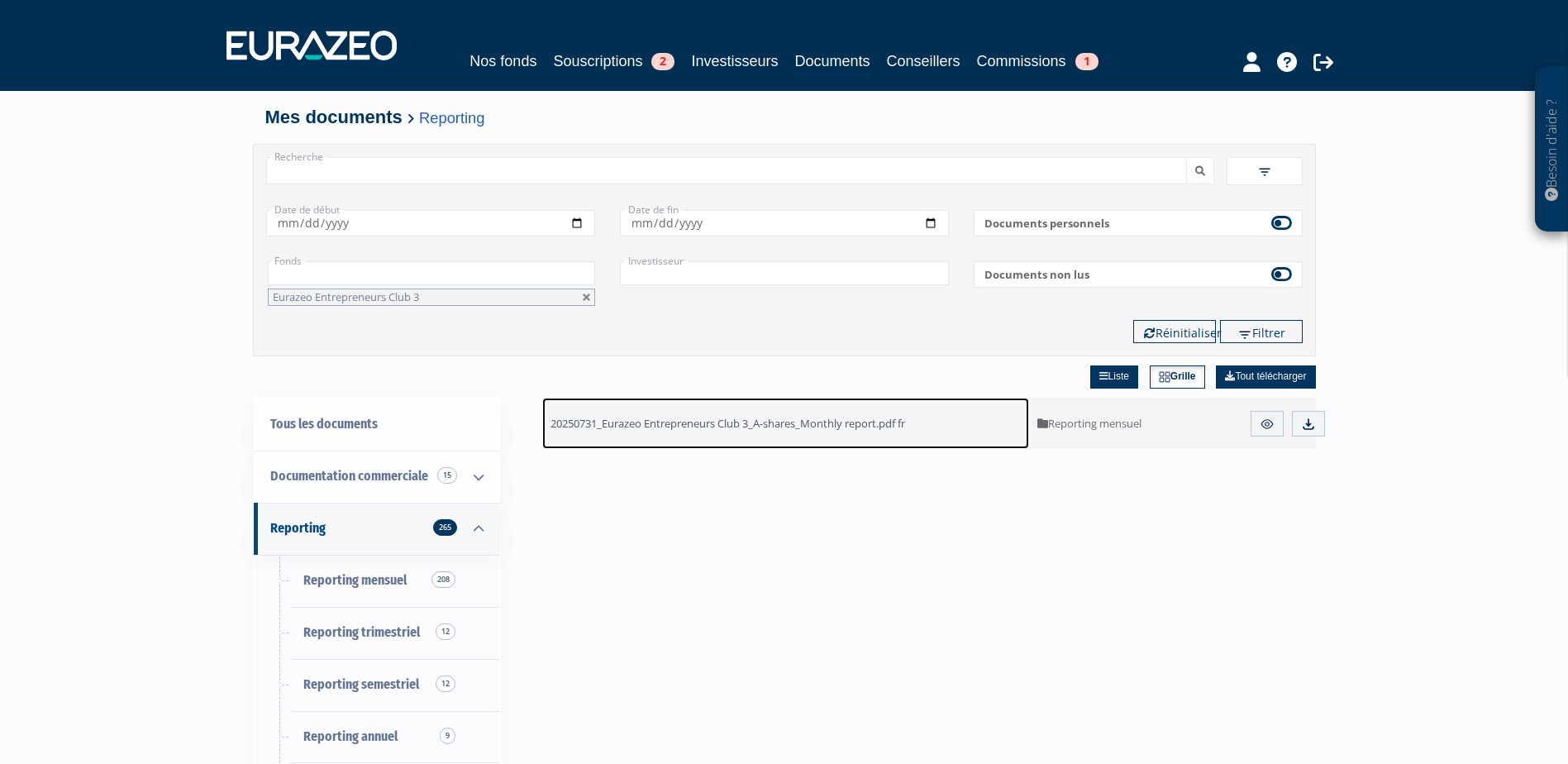
click at [810, 428] on span "20250731_Eurazeo Entrepreneurs Club 3_A-shares_Monthly report.pdf fr" at bounding box center [727, 423] width 355 height 15
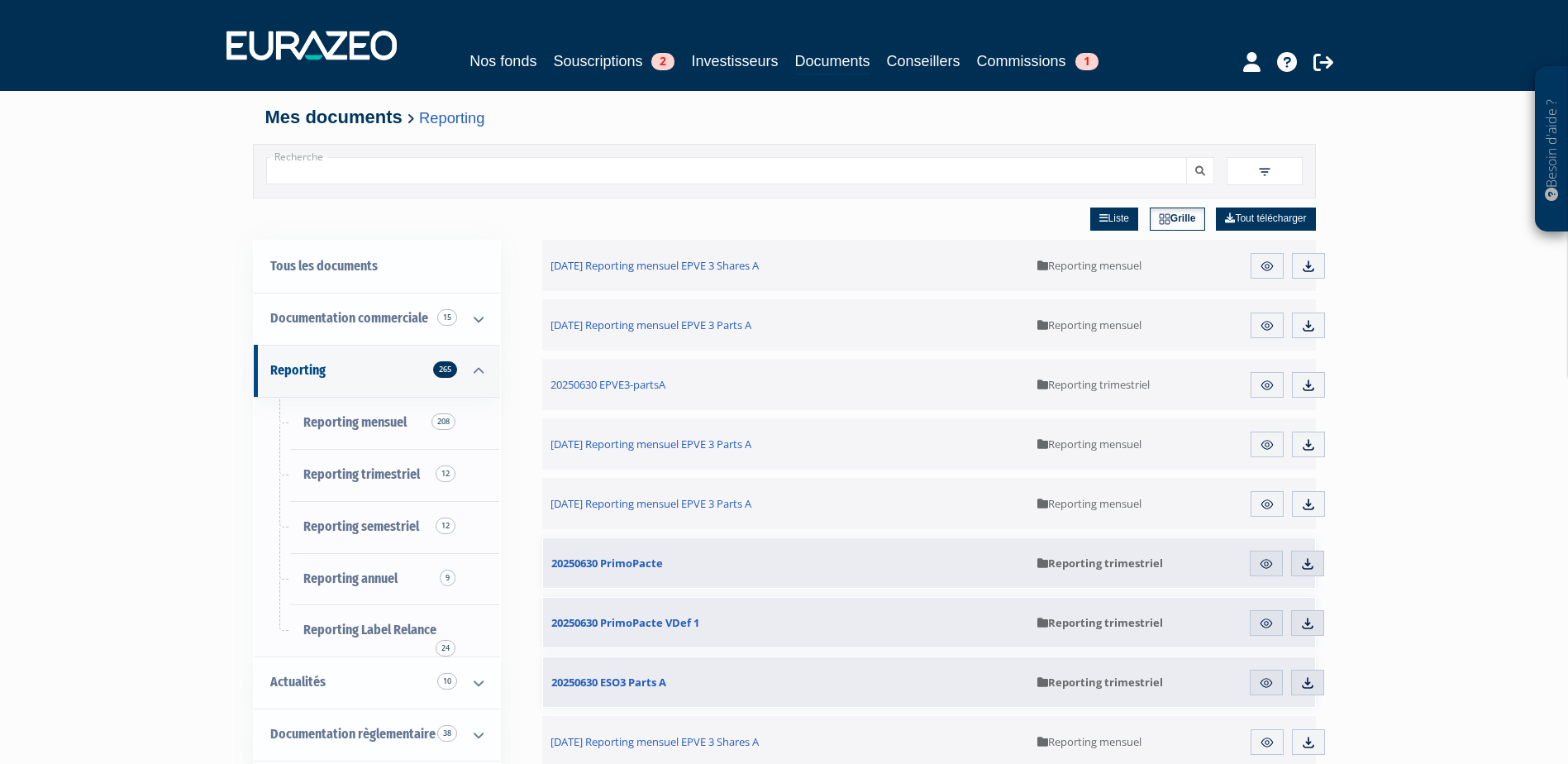
click at [442, 166] on input "Recherche" at bounding box center [726, 170] width 921 height 27
click at [1247, 165] on span at bounding box center [1264, 171] width 76 height 28
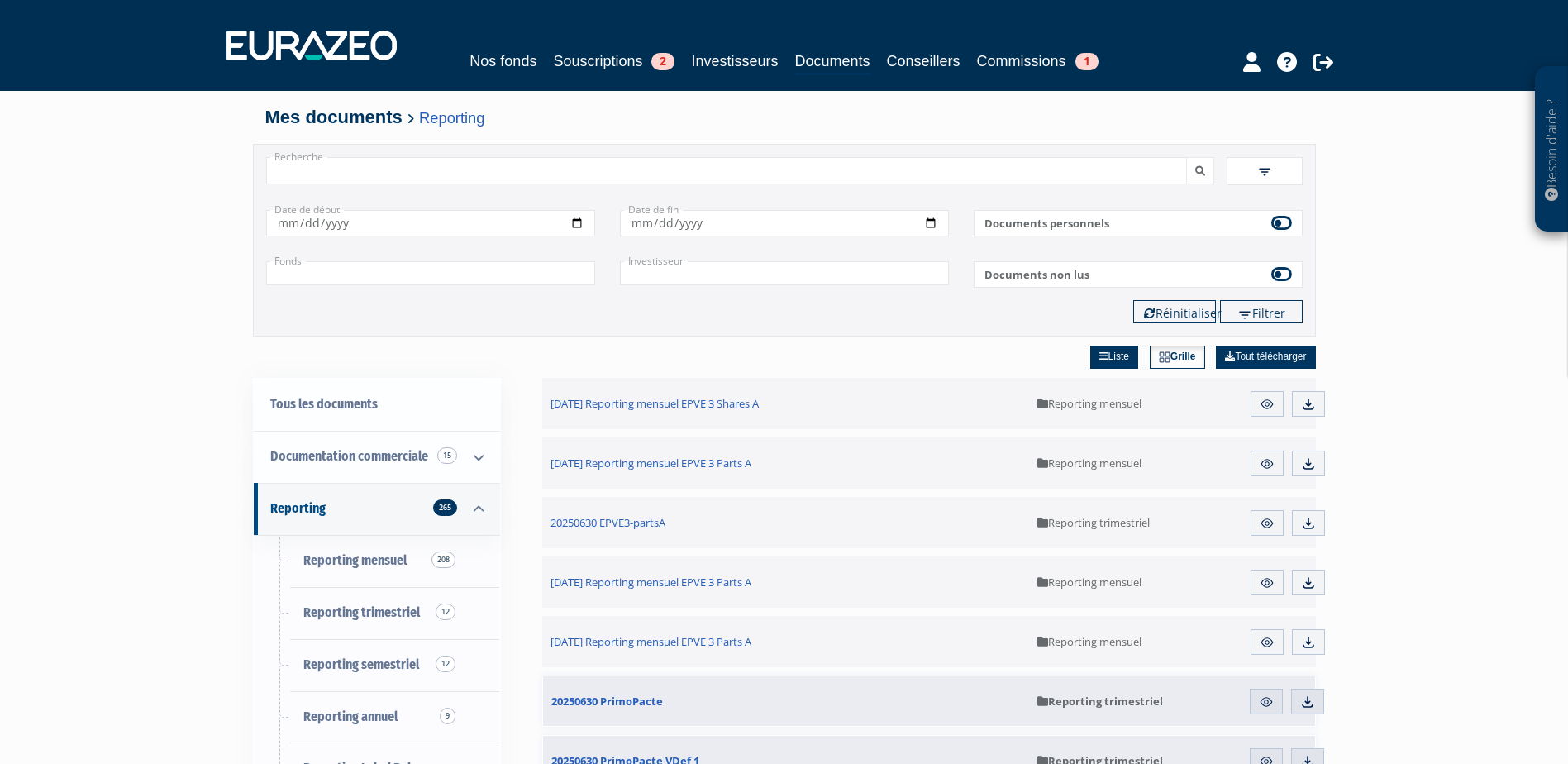
click at [453, 263] on input "text" at bounding box center [430, 273] width 329 height 24
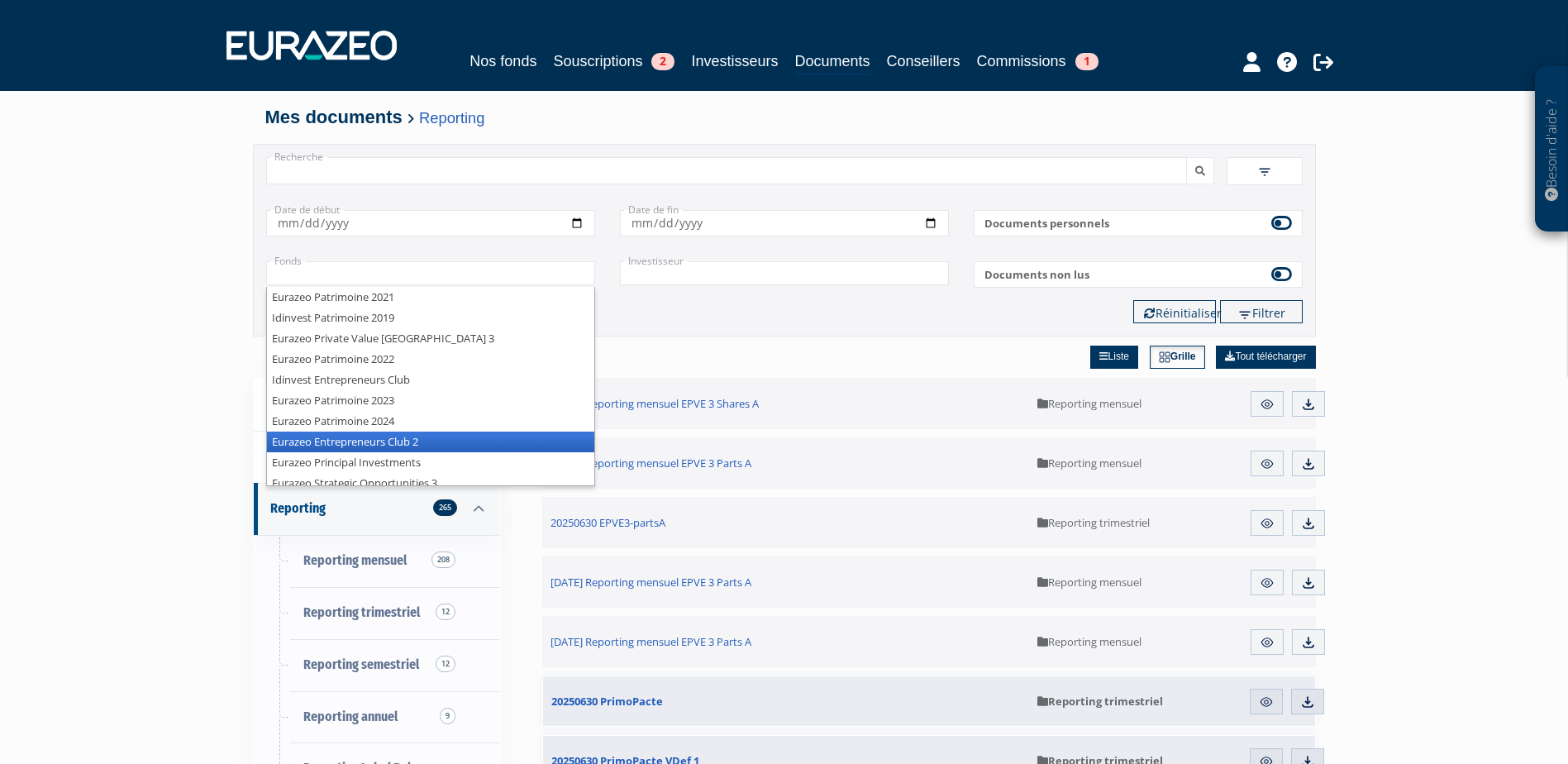
click at [447, 447] on li "Eurazeo Entrepreneurs Club 2" at bounding box center [431, 442] width 328 height 21
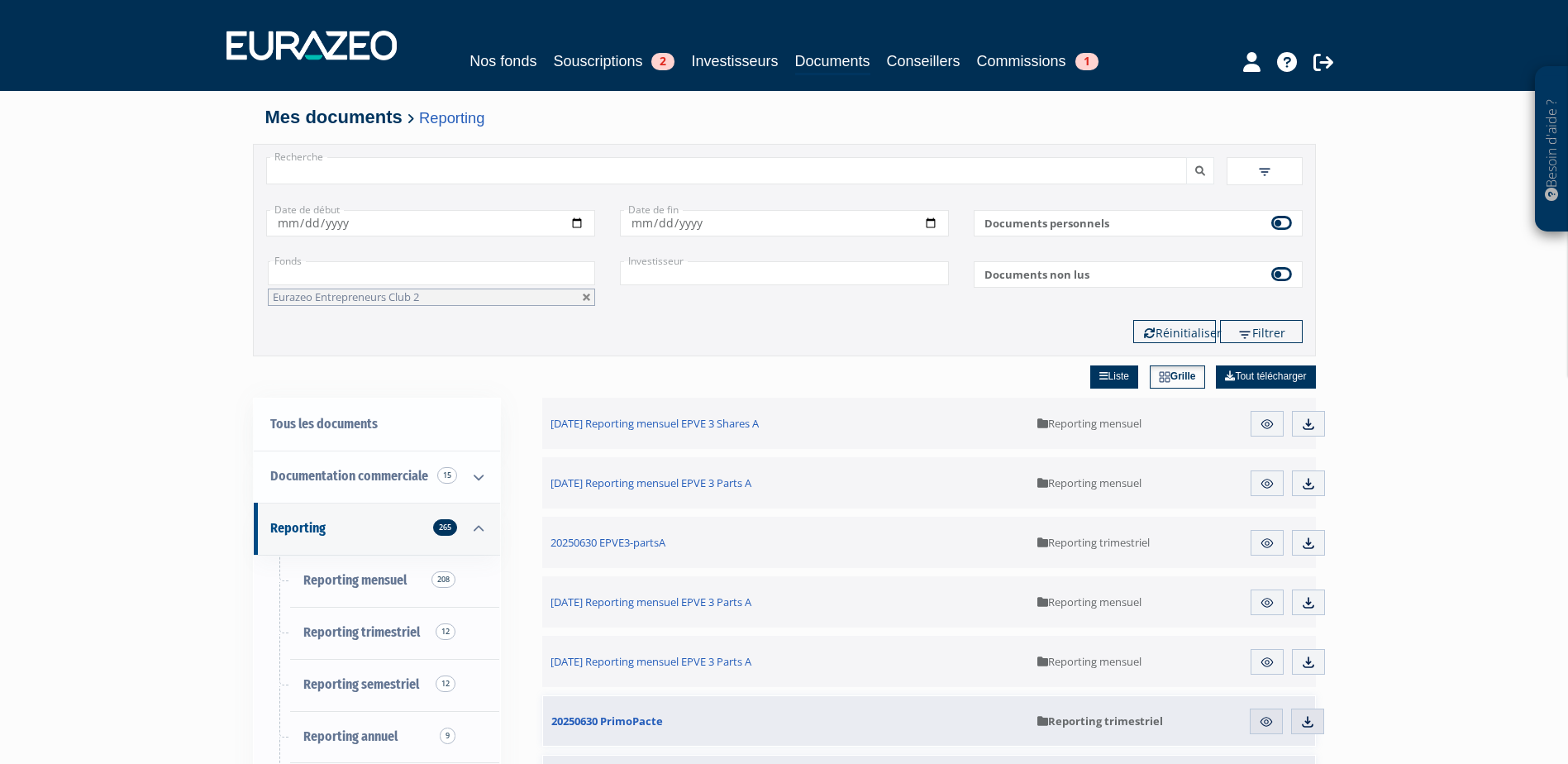
click at [1187, 157] on button "submit" at bounding box center [1201, 170] width 28 height 27
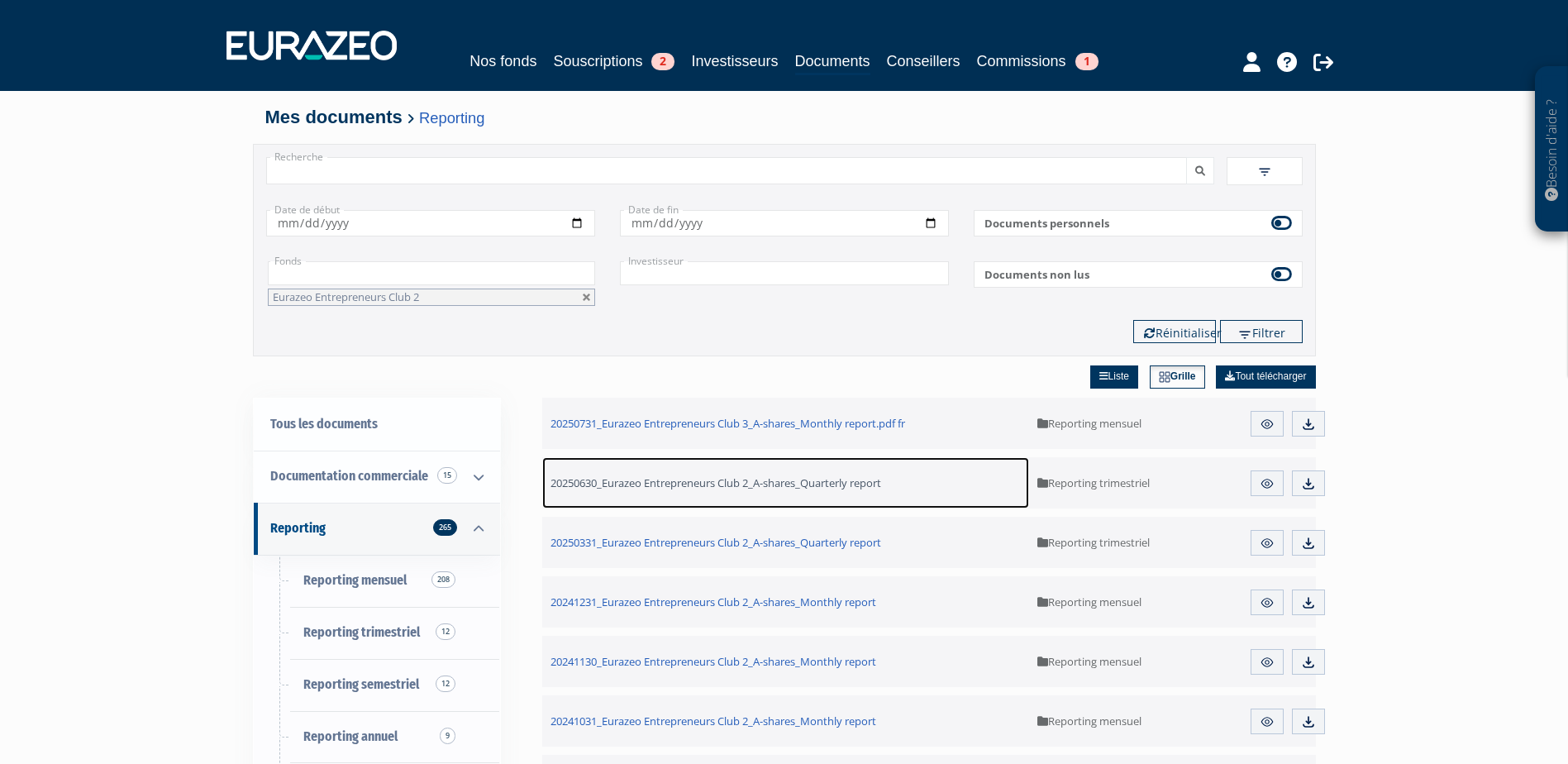
click at [795, 479] on span "20250630_Eurazeo Entrepreneurs Club 2_A-shares_Quarterly report" at bounding box center [715, 483] width 331 height 15
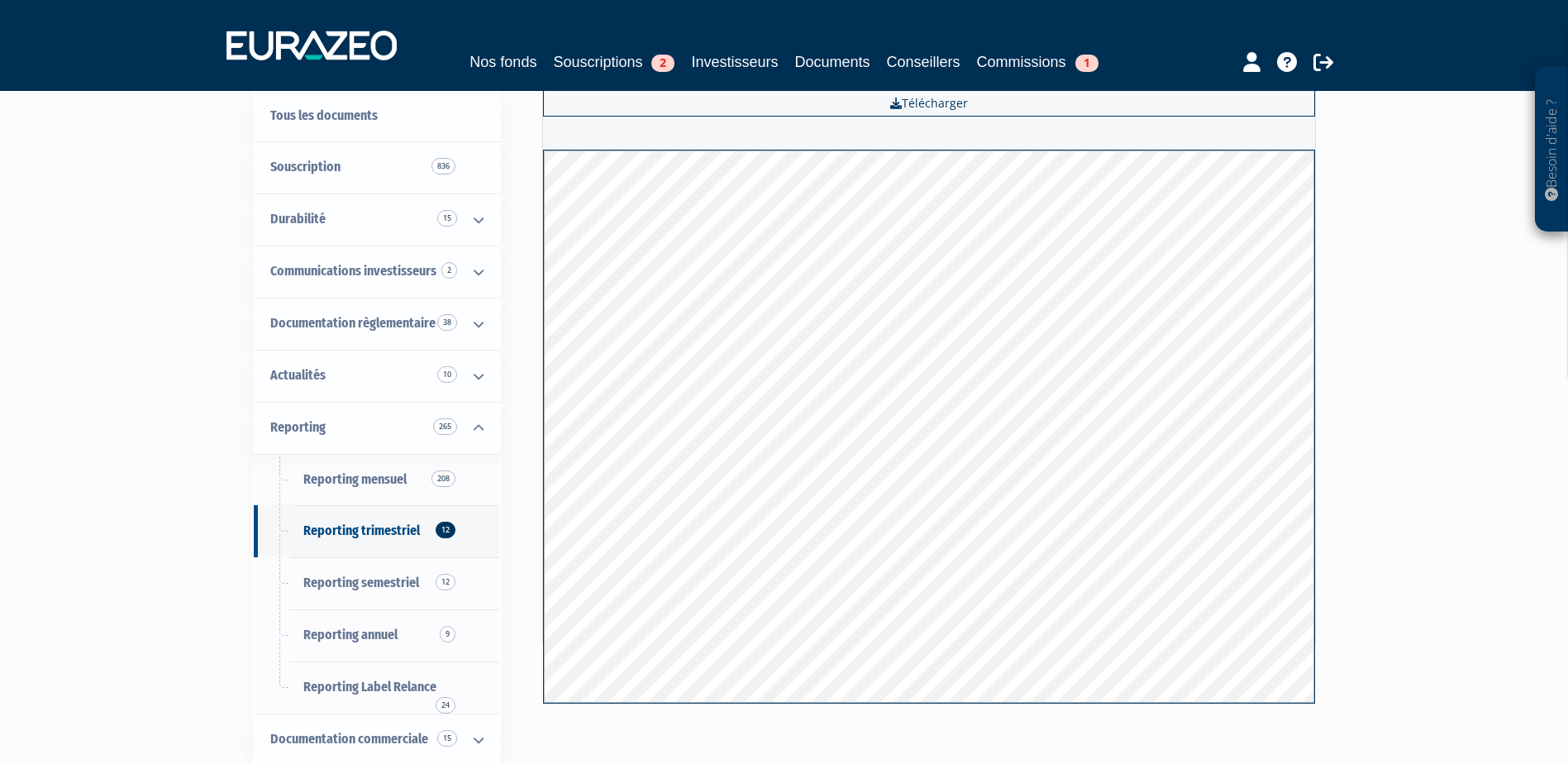
scroll to position [82, 0]
